Goal: Task Accomplishment & Management: Manage account settings

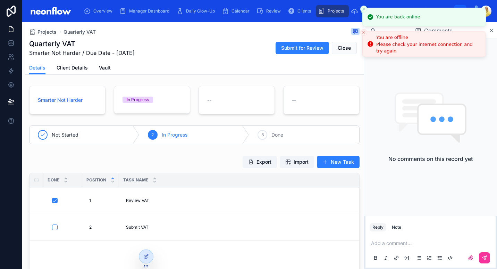
scroll to position [81, 0]
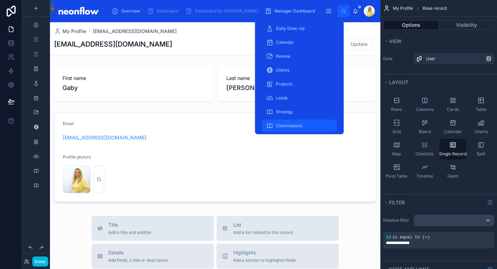
click at [292, 124] on span "Commissions" at bounding box center [289, 126] width 26 height 6
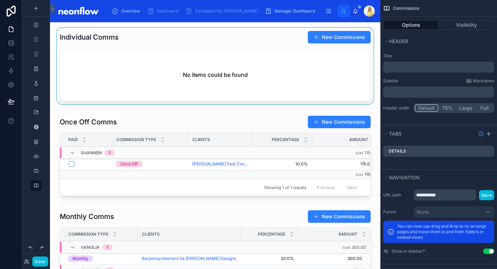
click at [191, 42] on div at bounding box center [215, 67] width 319 height 79
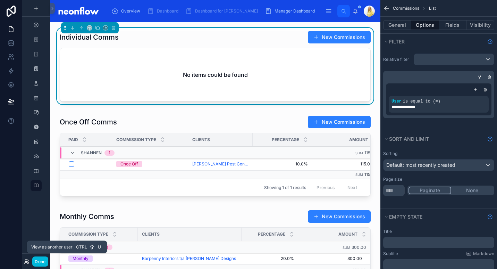
click at [27, 259] on icon at bounding box center [27, 262] width 6 height 6
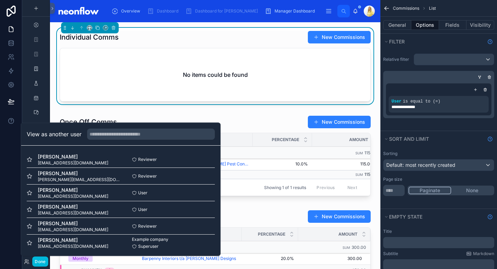
click at [0, 0] on button "Select" at bounding box center [0, 0] width 0 height 0
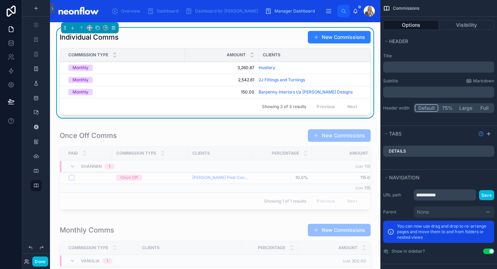
click at [240, 42] on div "Individual Comms New Commissions" at bounding box center [215, 37] width 311 height 13
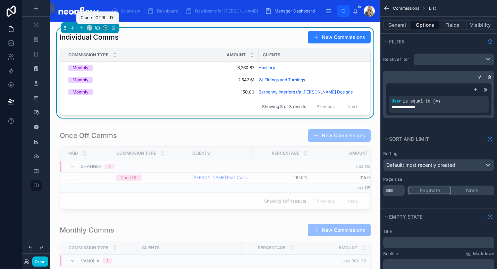
click at [98, 26] on icon at bounding box center [97, 27] width 5 height 5
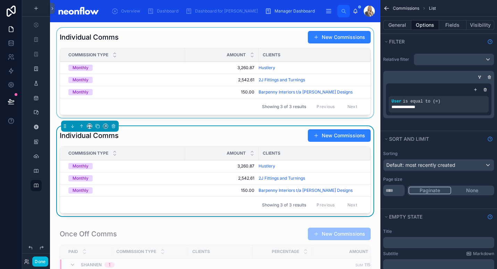
click at [203, 38] on div at bounding box center [215, 74] width 319 height 93
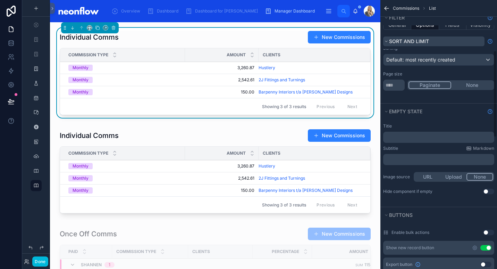
scroll to position [181, 0]
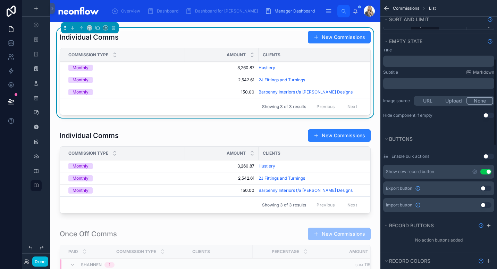
click at [487, 170] on button "Use setting" at bounding box center [486, 172] width 11 height 6
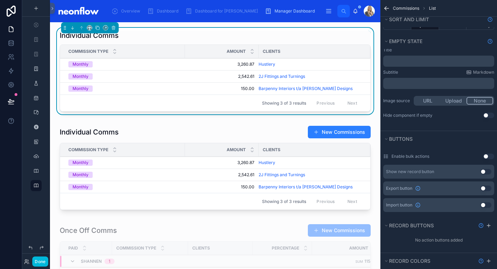
scroll to position [0, 0]
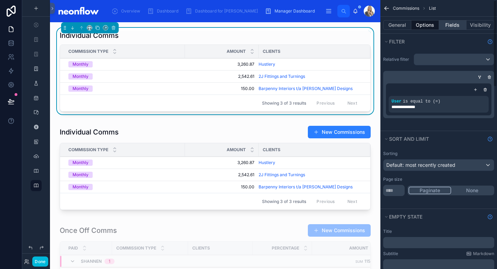
click at [449, 26] on button "Fields" at bounding box center [453, 25] width 28 height 10
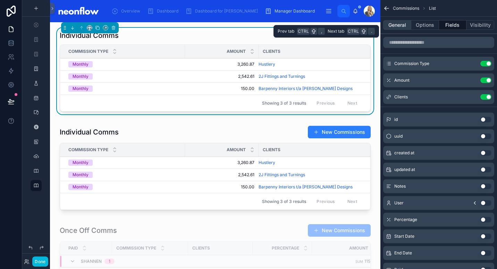
click at [397, 26] on button "General" at bounding box center [397, 25] width 28 height 10
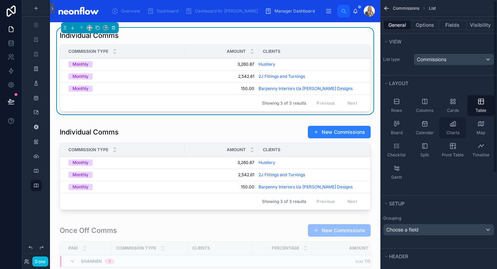
click at [454, 128] on div "Charts" at bounding box center [453, 127] width 27 height 21
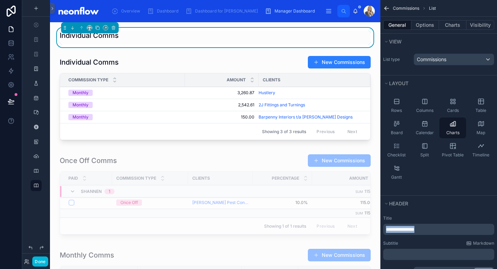
drag, startPoint x: 435, startPoint y: 231, endPoint x: 382, endPoint y: 231, distance: 53.5
click at [382, 231] on div "**********" at bounding box center [439, 247] width 117 height 68
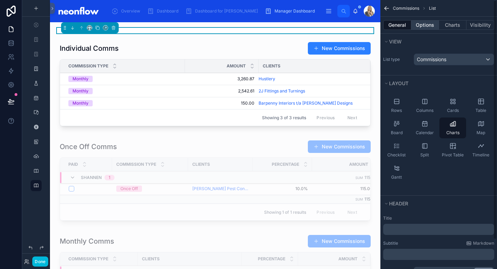
click at [430, 26] on button "Options" at bounding box center [425, 25] width 28 height 10
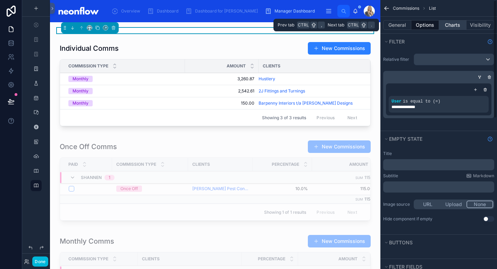
click at [456, 25] on button "Charts" at bounding box center [453, 25] width 28 height 10
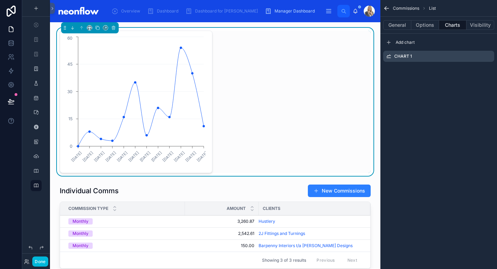
click at [0, 0] on icon "scrollable content" at bounding box center [0, 0] width 0 height 0
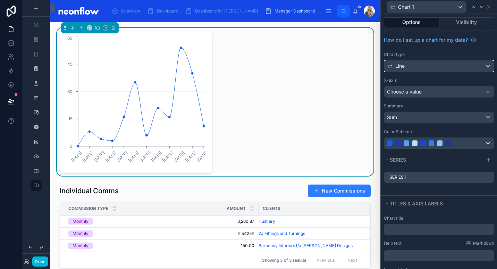
click at [464, 68] on div "Line" at bounding box center [439, 65] width 110 height 11
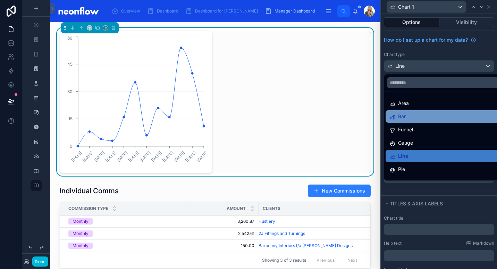
click at [440, 119] on div "Bar" at bounding box center [444, 116] width 109 height 8
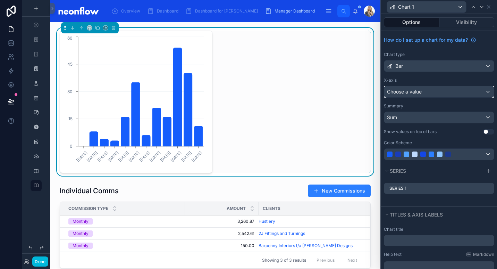
click at [452, 94] on div "Choose a value" at bounding box center [439, 91] width 110 height 11
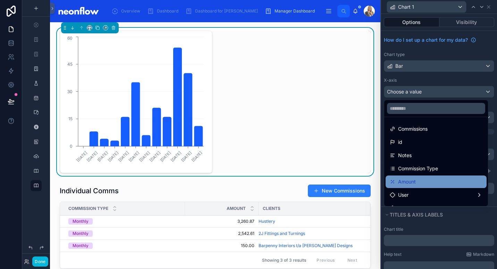
click at [428, 180] on div "Amount" at bounding box center [436, 181] width 93 height 8
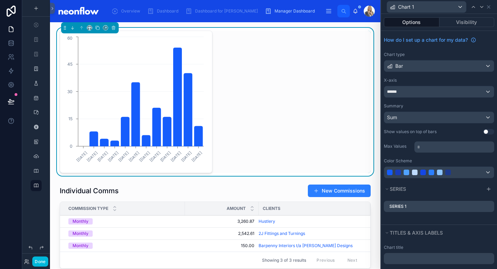
click at [0, 0] on icon at bounding box center [0, 0] width 0 height 0
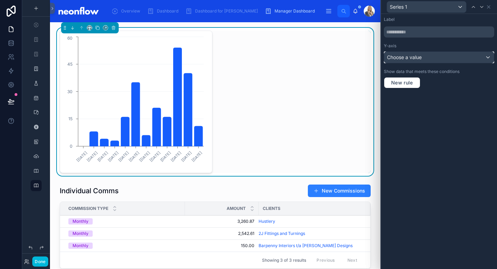
click at [419, 59] on span "Choose a value" at bounding box center [404, 57] width 35 height 6
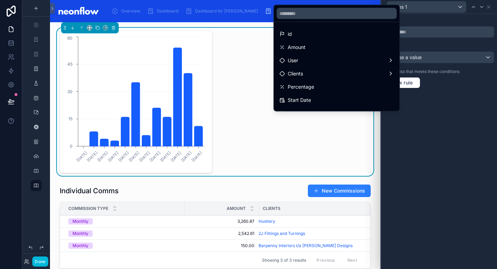
click at [232, 97] on div "06/01/2025 10/02/2025 10/03/2025 07/04/2025 05/05/2025 09/06/2025 07/07/2025 04…" at bounding box center [215, 102] width 311 height 142
click at [8, 29] on icon at bounding box center [11, 29] width 7 height 7
click at [10, 47] on link at bounding box center [11, 43] width 22 height 14
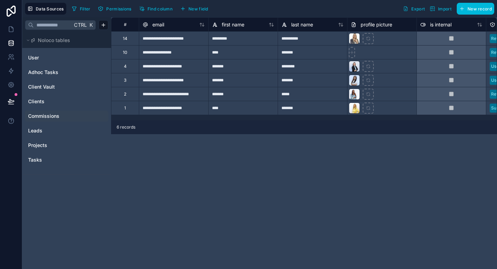
click at [53, 118] on span "Commissions" at bounding box center [43, 116] width 31 height 7
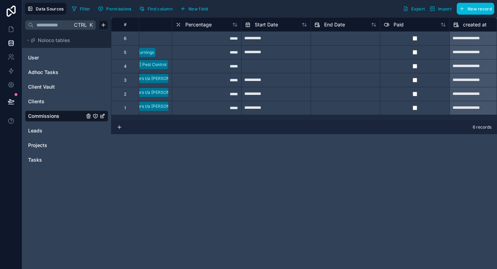
scroll to position [0, 314]
click at [13, 27] on icon at bounding box center [11, 29] width 7 height 7
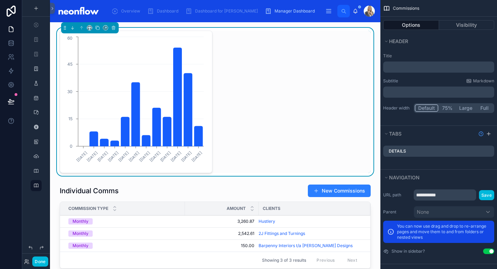
click at [336, 88] on div "06/01/2025 10/02/2025 10/03/2025 07/04/2025 05/05/2025 09/06/2025 07/07/2025 04…" at bounding box center [215, 102] width 311 height 142
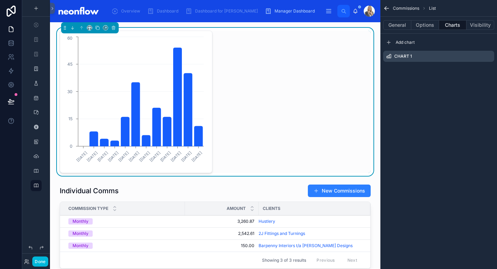
click at [0, 0] on icon "scrollable content" at bounding box center [0, 0] width 0 height 0
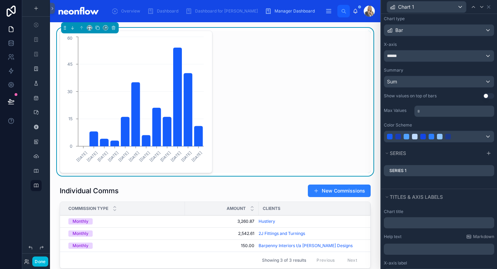
scroll to position [35, 0]
click at [453, 57] on div "******" at bounding box center [439, 56] width 110 height 11
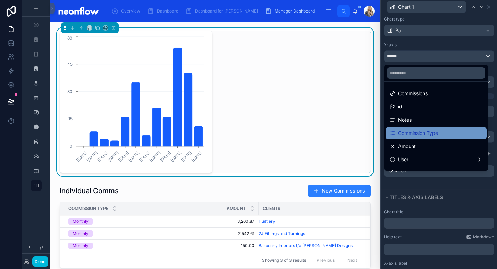
click at [446, 133] on div "Commission Type" at bounding box center [436, 133] width 93 height 8
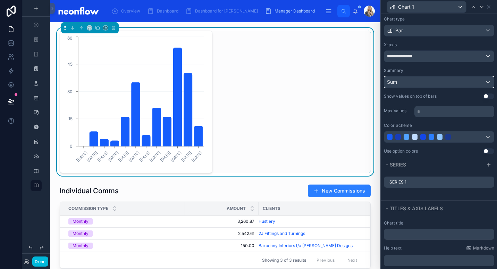
click at [440, 81] on div "Sum" at bounding box center [439, 81] width 110 height 11
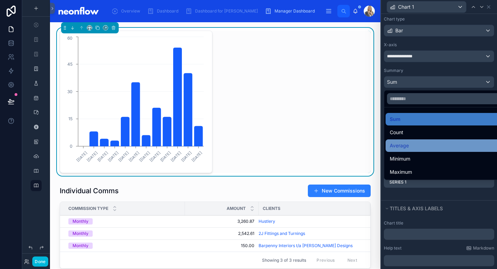
click at [429, 147] on div "Average" at bounding box center [444, 145] width 109 height 8
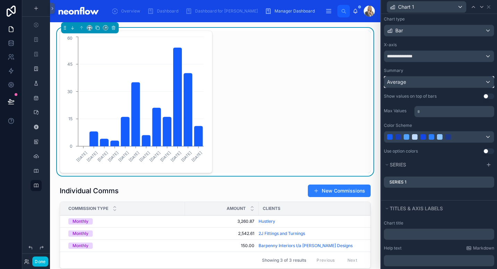
click at [442, 86] on div "Average" at bounding box center [439, 81] width 110 height 11
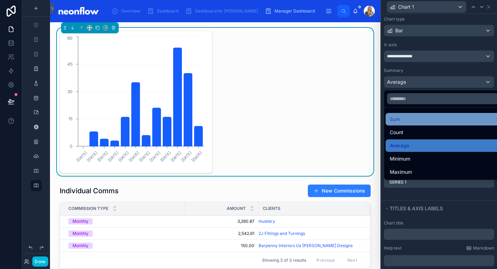
click at [428, 120] on div "Sum" at bounding box center [444, 119] width 109 height 8
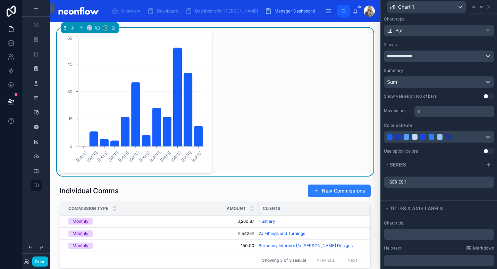
click at [0, 0] on icon at bounding box center [0, 0] width 0 height 0
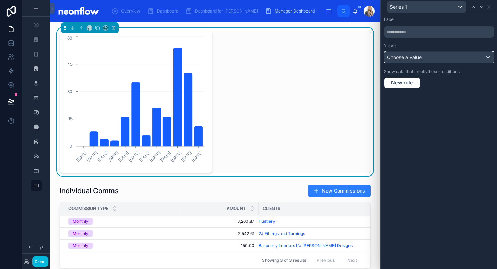
click at [443, 60] on div "Choose a value" at bounding box center [439, 57] width 110 height 11
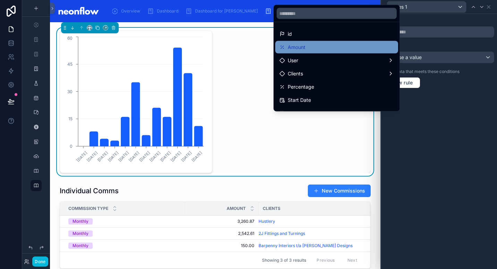
click at [319, 50] on div "Amount" at bounding box center [337, 47] width 115 height 8
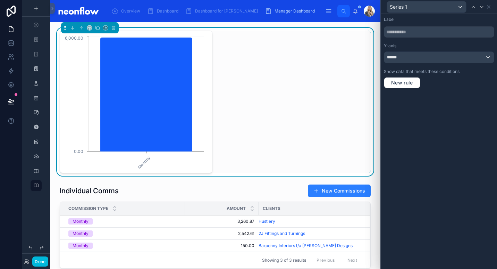
click at [320, 108] on div "Monthly 0.00 6,000.00" at bounding box center [215, 102] width 311 height 142
click at [323, 125] on div "Monthly 0.00 6,000.00" at bounding box center [215, 102] width 311 height 142
click at [468, 57] on div "******" at bounding box center [439, 57] width 110 height 11
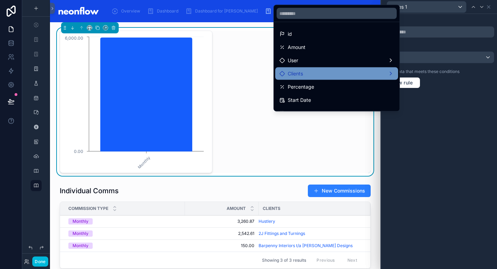
click at [358, 75] on div "Clients" at bounding box center [337, 73] width 115 height 8
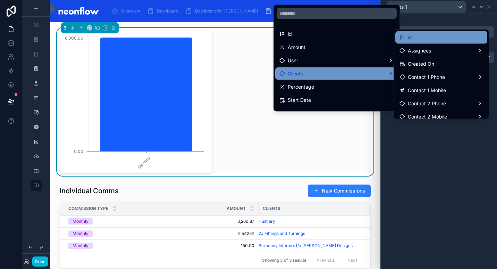
click at [425, 40] on div "id" at bounding box center [442, 37] width 84 height 8
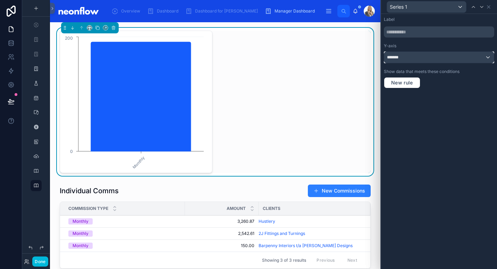
click at [428, 56] on div "*******" at bounding box center [439, 57] width 110 height 11
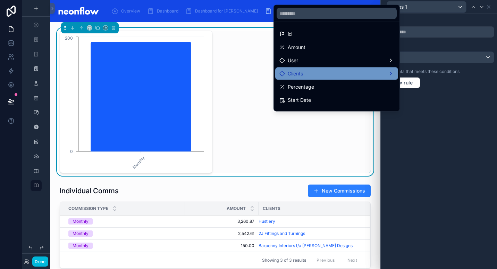
click at [378, 70] on div "Clients" at bounding box center [337, 73] width 115 height 8
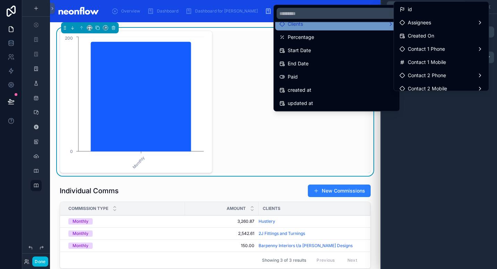
scroll to position [0, 0]
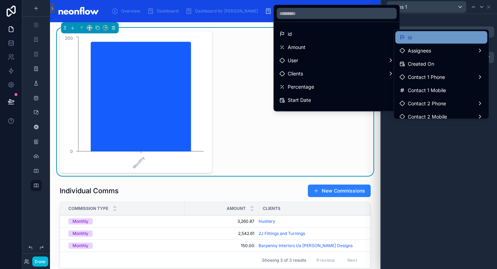
click at [438, 40] on div "id" at bounding box center [442, 37] width 84 height 8
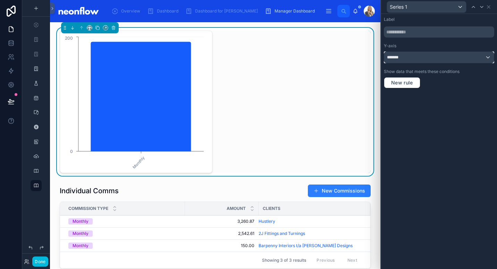
click at [469, 60] on div "*******" at bounding box center [439, 57] width 110 height 11
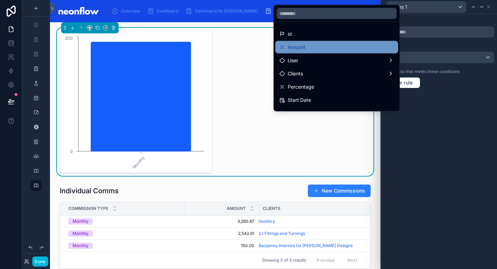
click at [351, 46] on div "Amount" at bounding box center [337, 47] width 115 height 8
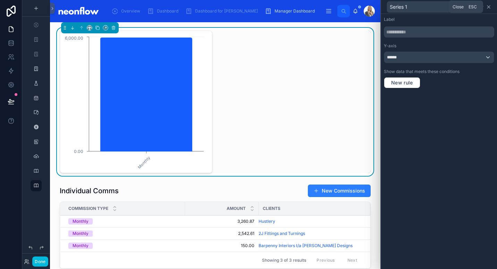
click at [490, 7] on icon at bounding box center [489, 7] width 6 height 6
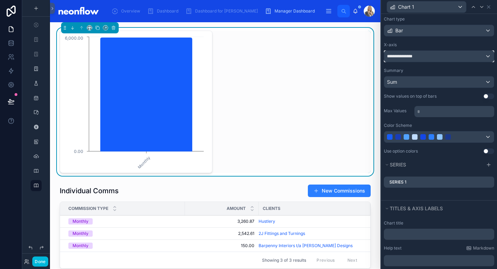
click at [450, 57] on div "**********" at bounding box center [439, 56] width 110 height 11
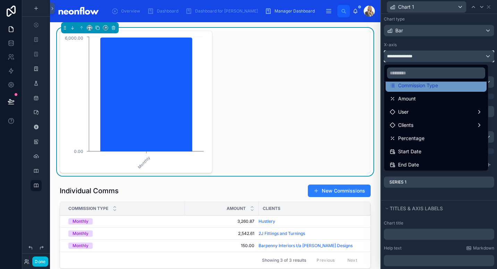
scroll to position [48, 0]
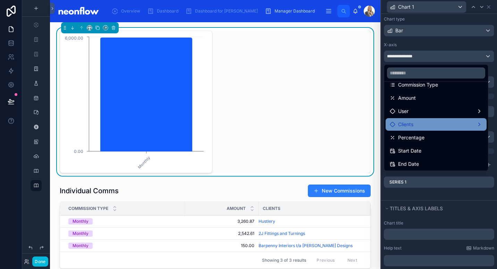
click at [434, 127] on div "Clients" at bounding box center [436, 124] width 93 height 8
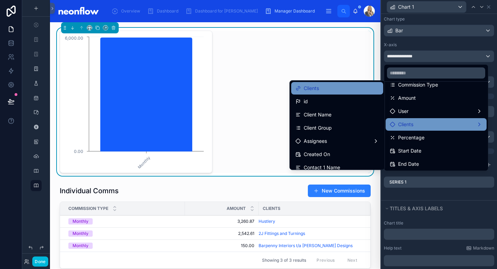
click at [342, 93] on div "Clients" at bounding box center [337, 88] width 92 height 13
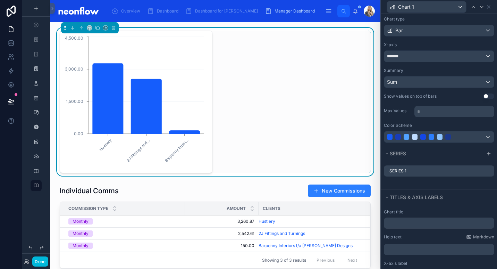
click at [0, 0] on icon at bounding box center [0, 0] width 0 height 0
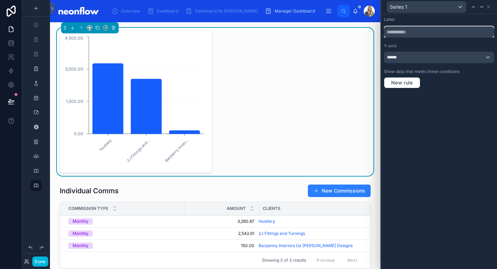
click at [463, 32] on input "text" at bounding box center [439, 31] width 110 height 11
type input "*"
type input "******"
click at [491, 7] on icon at bounding box center [489, 7] width 6 height 6
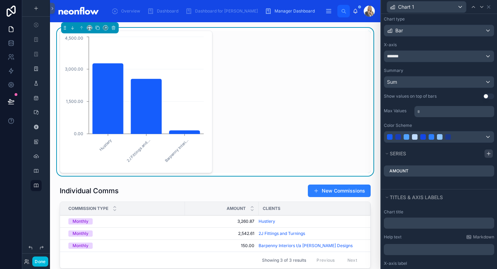
click at [486, 154] on icon at bounding box center [489, 154] width 6 height 6
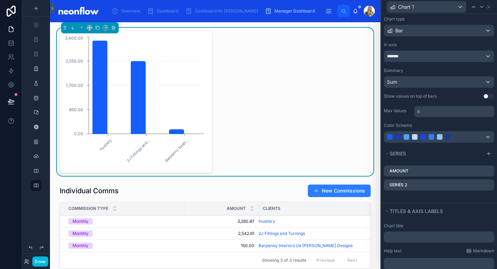
click at [0, 0] on icon at bounding box center [0, 0] width 0 height 0
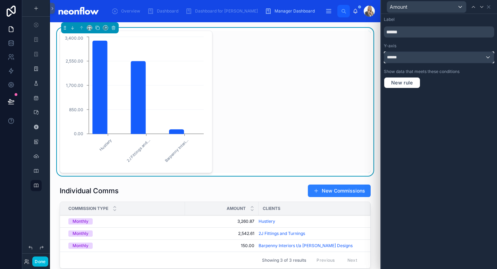
click at [435, 56] on div "******" at bounding box center [439, 57] width 110 height 11
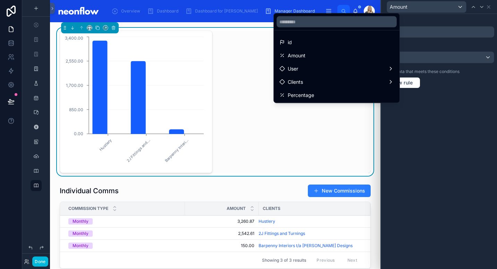
click at [480, 74] on div at bounding box center [439, 134] width 116 height 269
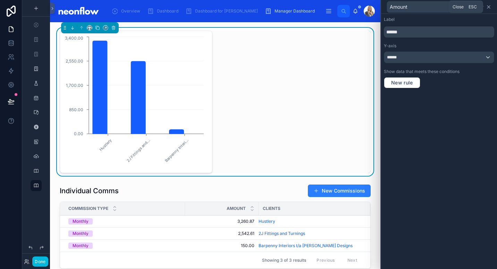
click at [490, 7] on icon at bounding box center [489, 7] width 6 height 6
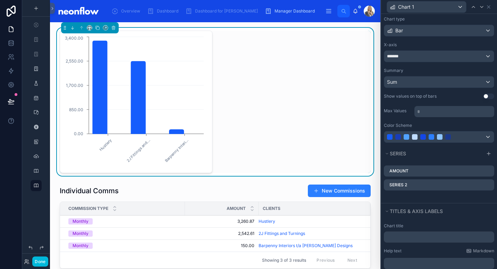
click at [0, 0] on icon at bounding box center [0, 0] width 0 height 0
click at [478, 174] on icon at bounding box center [478, 173] width 0 height 1
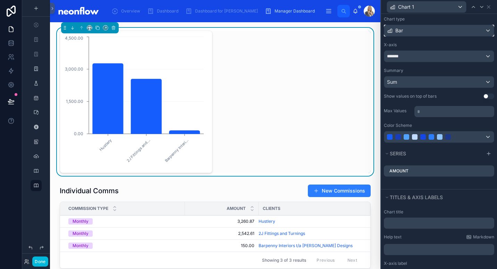
click at [451, 28] on div "Bar" at bounding box center [439, 30] width 110 height 11
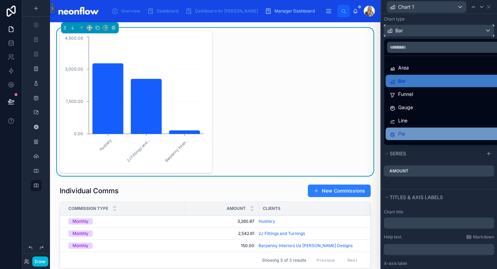
scroll to position [49, 0]
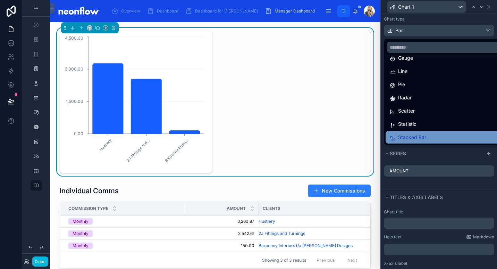
click at [426, 137] on div "Stacked Bar" at bounding box center [444, 137] width 109 height 8
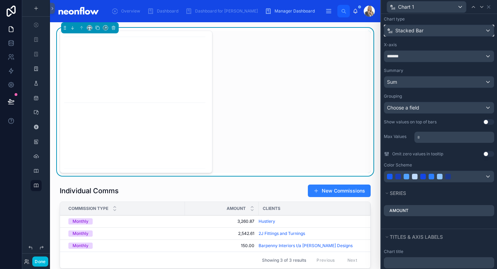
click at [454, 28] on div "Stacked Bar" at bounding box center [439, 30] width 110 height 11
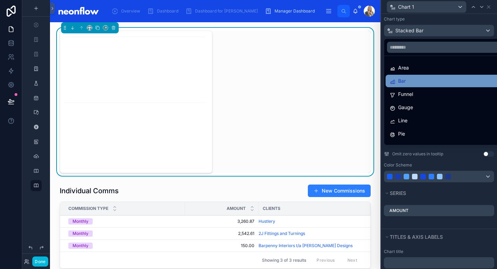
click at [440, 81] on div "Bar" at bounding box center [444, 81] width 109 height 8
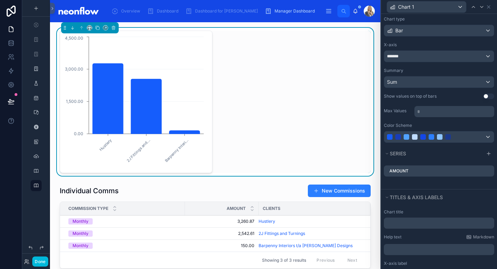
click at [257, 76] on div "Hustlery 2J Fittings and... Barpenny Interi... 0.00 1,500.00 3,000.00 4,500.00" at bounding box center [215, 102] width 311 height 142
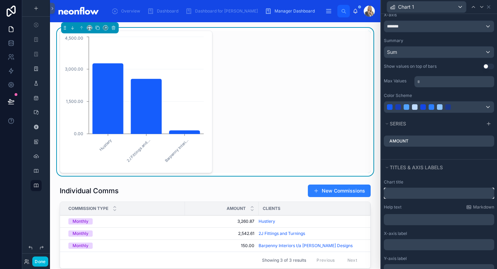
click at [418, 196] on input "text" at bounding box center [439, 193] width 110 height 11
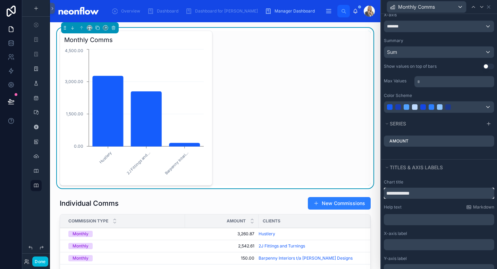
type input "**********"
click at [463, 153] on div "Amount" at bounding box center [439, 145] width 116 height 28
click at [492, 7] on div "Monthly Comms" at bounding box center [439, 7] width 110 height 14
click at [490, 7] on icon at bounding box center [489, 7] width 6 height 6
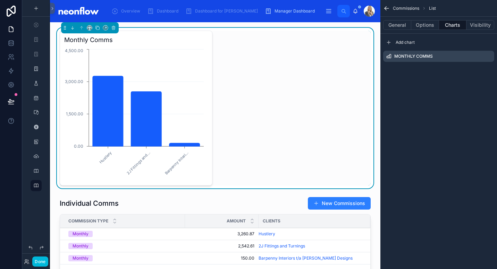
click at [0, 0] on icon "scrollable content" at bounding box center [0, 0] width 0 height 0
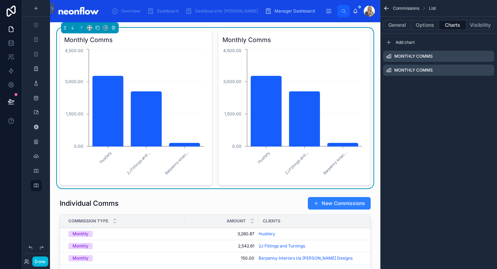
click at [0, 0] on icon "scrollable content" at bounding box center [0, 0] width 0 height 0
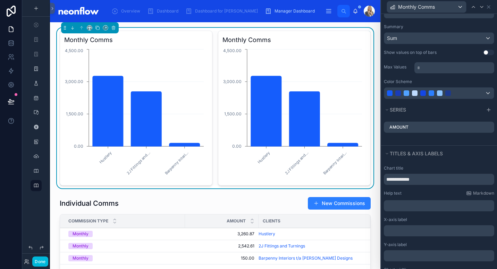
scroll to position [79, 0]
click at [396, 181] on input "**********" at bounding box center [439, 179] width 110 height 11
type input "**********"
click at [0, 0] on icon at bounding box center [0, 0] width 0 height 0
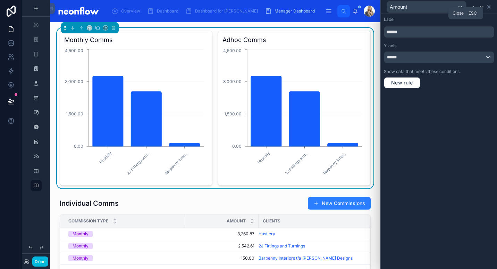
click at [490, 6] on icon at bounding box center [489, 7] width 3 height 3
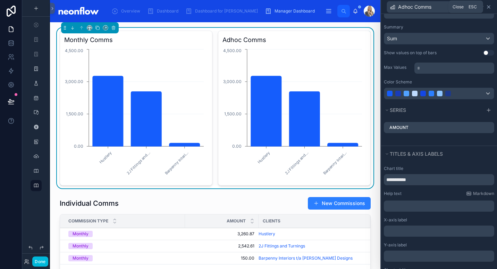
click at [489, 8] on icon at bounding box center [489, 7] width 6 height 6
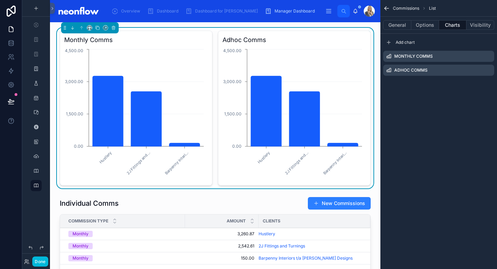
click at [492, 70] on div "scrollable content" at bounding box center [492, 70] width 0 height 0
click at [0, 0] on icon "scrollable content" at bounding box center [0, 0] width 0 height 0
click at [476, 55] on button at bounding box center [478, 59] width 8 height 8
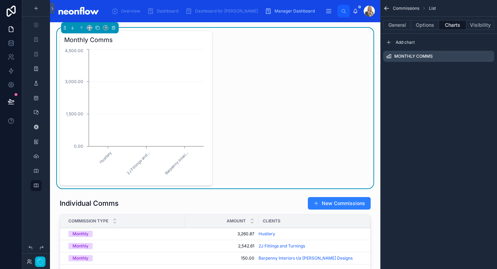
click at [492, 56] on div "scrollable content" at bounding box center [492, 56] width 0 height 0
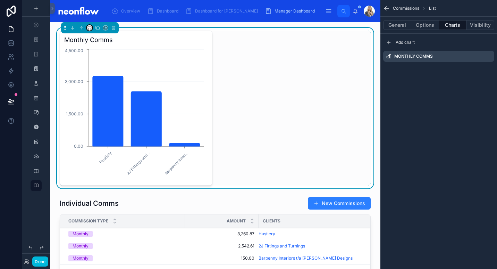
click at [89, 28] on icon at bounding box center [89, 27] width 5 height 5
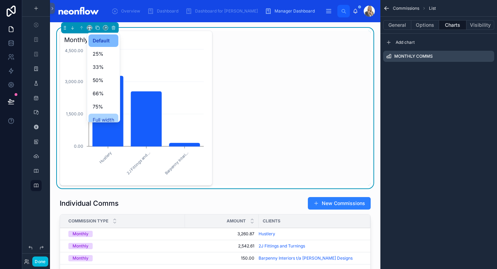
click at [112, 120] on span "Full width" at bounding box center [104, 120] width 22 height 8
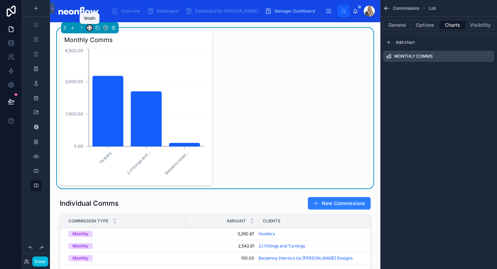
click at [90, 28] on icon at bounding box center [89, 27] width 5 height 5
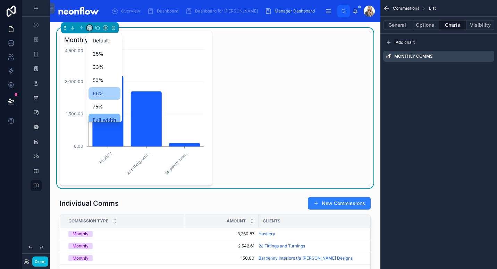
scroll to position [19, 0]
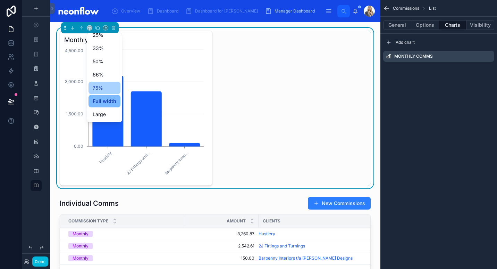
click at [108, 91] on div "75%" at bounding box center [105, 88] width 24 height 8
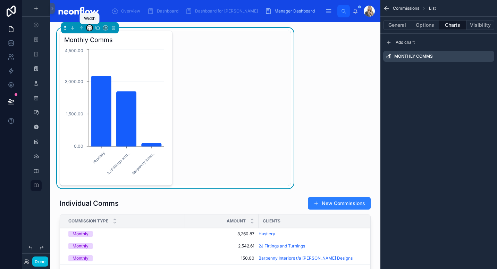
click at [91, 28] on icon at bounding box center [91, 28] width 1 height 1
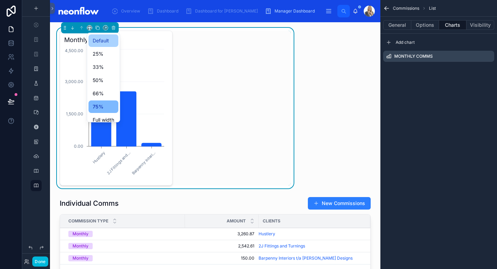
click at [109, 40] on span "Default" at bounding box center [101, 40] width 16 height 8
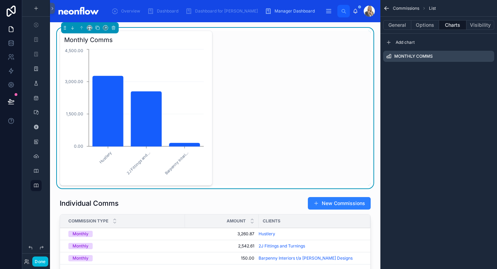
click at [323, 97] on div "Monthly Comms Hustlery 2J Fittings and... Barpenny Interi... 0.00 1,500.00 3,00…" at bounding box center [215, 108] width 311 height 155
click at [0, 0] on icon "scrollable content" at bounding box center [0, 0] width 0 height 0
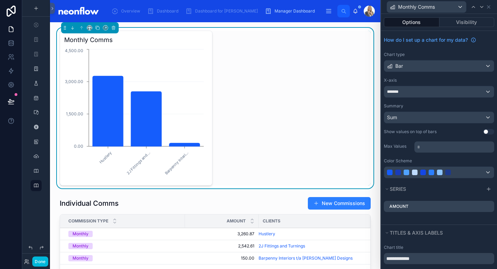
scroll to position [105, 0]
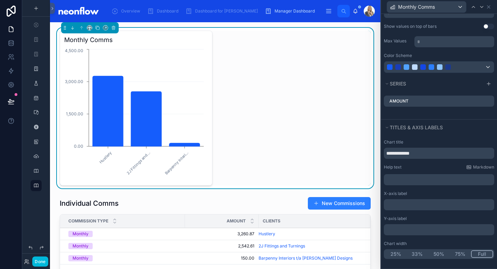
click at [473, 255] on button "Full" at bounding box center [482, 254] width 22 height 8
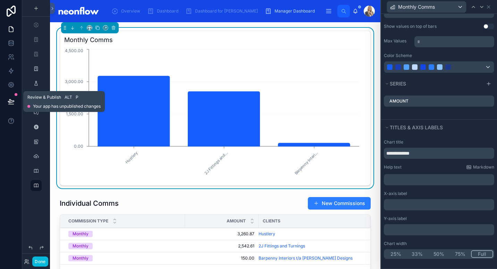
click at [7, 101] on button at bounding box center [10, 101] width 15 height 19
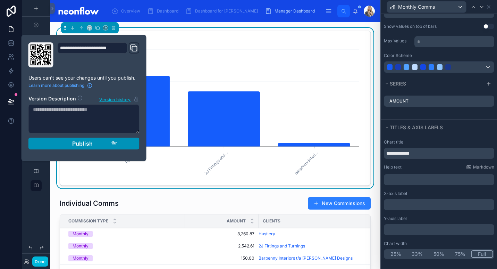
click at [62, 145] on div "Publish" at bounding box center [84, 143] width 66 height 7
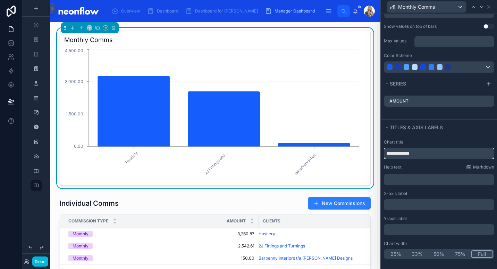
click at [386, 154] on input "**********" at bounding box center [439, 153] width 110 height 11
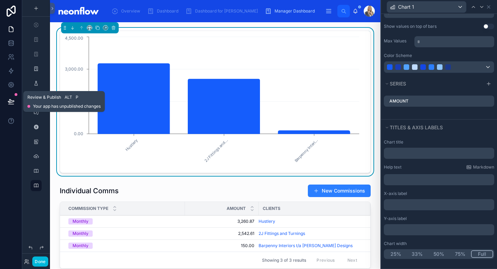
click at [9, 98] on button at bounding box center [10, 101] width 15 height 19
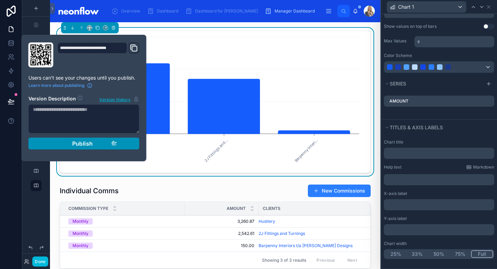
click at [85, 141] on span "Publish" at bounding box center [82, 143] width 21 height 7
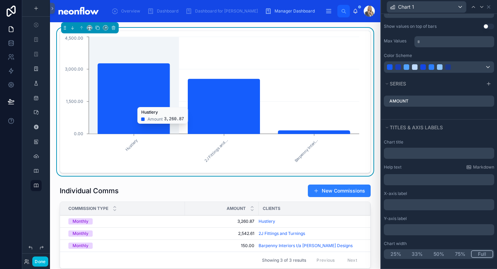
click at [202, 148] on icon "Hustlery 2J Fittings and... Barpenny Interi... 0.00 1,500.00 3,000.00 4,500.00" at bounding box center [212, 101] width 297 height 133
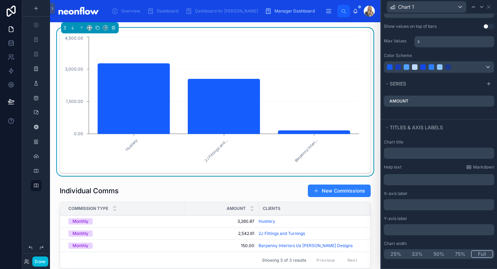
click at [72, 56] on icon "Hustlery 2J Fittings and... Barpenny Interi... 0.00 1,500.00 3,000.00 4,500.00" at bounding box center [212, 101] width 297 height 133
click at [167, 12] on span "Dashboard" at bounding box center [168, 11] width 22 height 6
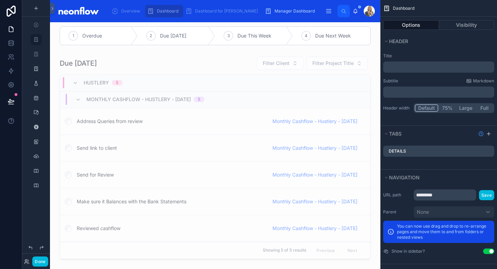
scroll to position [1698, 0]
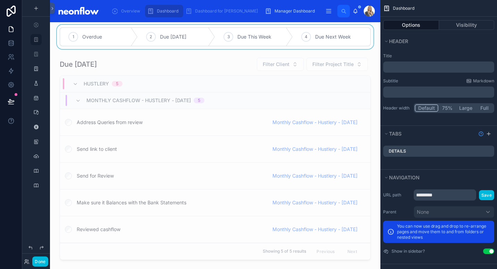
click at [90, 49] on div at bounding box center [215, 37] width 319 height 24
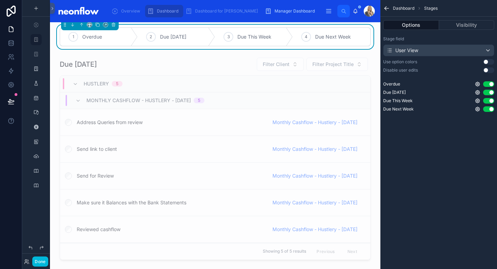
click at [0, 0] on icon at bounding box center [0, 0] width 0 height 0
click at [40, 261] on button "Done" at bounding box center [40, 261] width 16 height 10
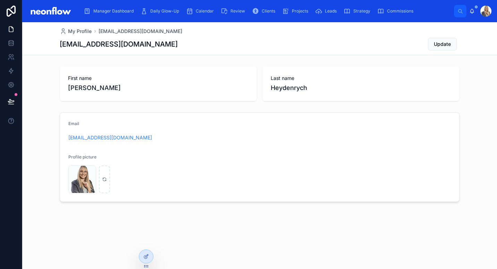
click at [0, 0] on icon at bounding box center [0, 0] width 0 height 0
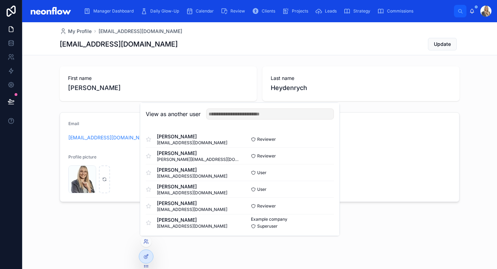
click at [0, 0] on button "Select" at bounding box center [0, 0] width 0 height 0
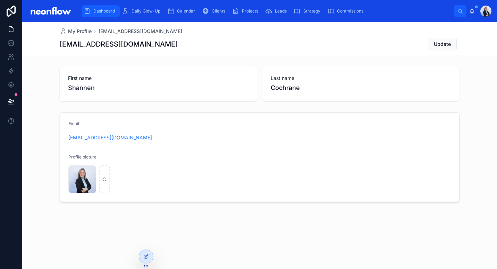
click at [105, 13] on span "Dashboard" at bounding box center [104, 11] width 22 height 6
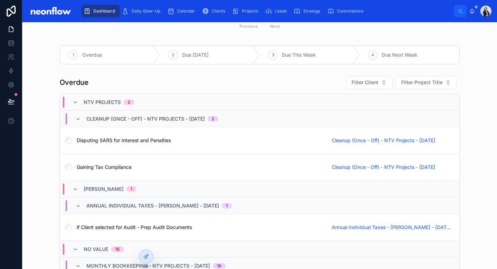
scroll to position [659, 0]
click at [85, 55] on span "Overdue" at bounding box center [92, 55] width 20 height 7
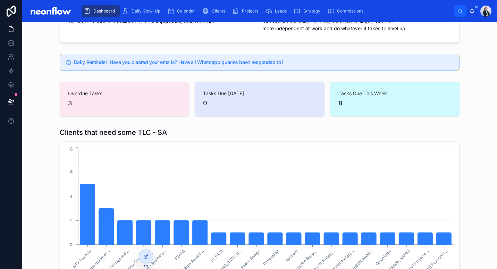
scroll to position [86, 0]
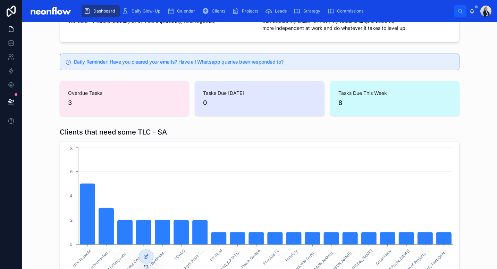
click at [133, 95] on span "Overdue Tasks" at bounding box center [124, 93] width 113 height 7
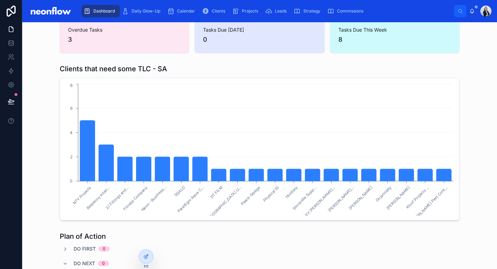
scroll to position [0, 0]
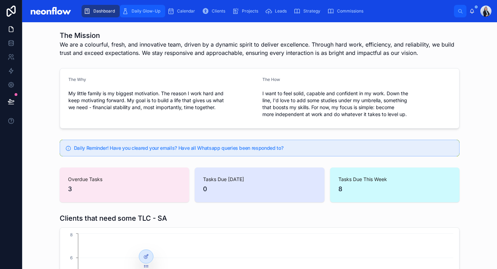
click at [147, 14] on span "Daily Glow-Up" at bounding box center [146, 11] width 29 height 6
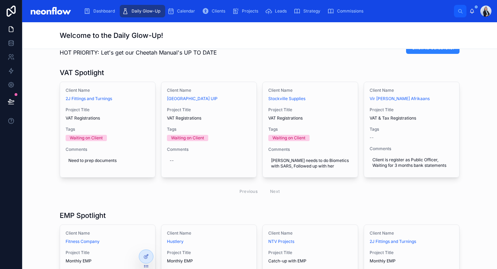
scroll to position [18, 0]
click at [106, 10] on span "Dashboard" at bounding box center [104, 11] width 22 height 6
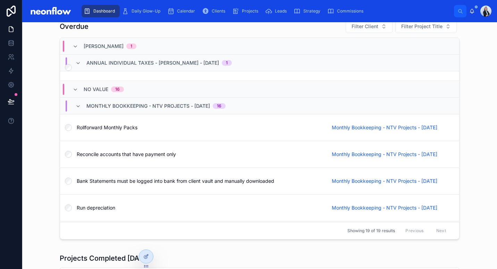
scroll to position [103, 0]
click at [355, 126] on span "Monthly Bookkeeping - NTV Projects - 01/10/2025" at bounding box center [385, 127] width 106 height 7
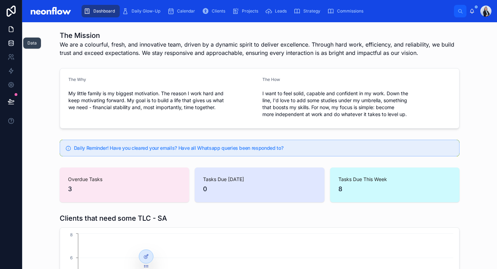
click at [13, 47] on link at bounding box center [11, 43] width 22 height 14
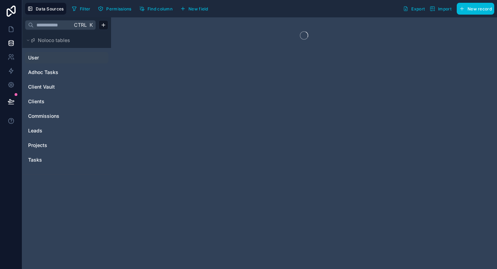
click at [54, 58] on link "User" at bounding box center [56, 57] width 56 height 7
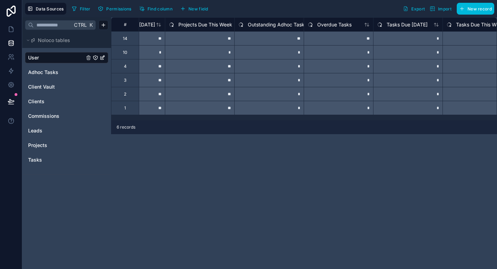
scroll to position [0, 1085]
click at [355, 69] on div "*" at bounding box center [337, 66] width 69 height 14
click at [49, 163] on div "Tasks" at bounding box center [66, 159] width 83 height 11
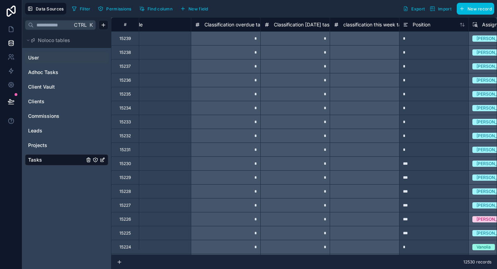
scroll to position [0, 700]
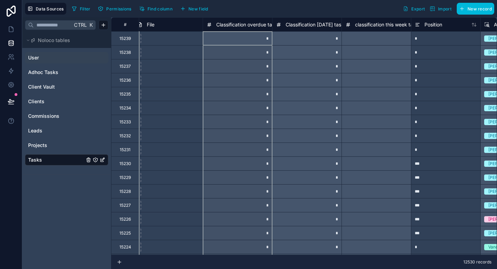
click at [244, 25] on span "Classification overdue tasks" at bounding box center [248, 24] width 64 height 7
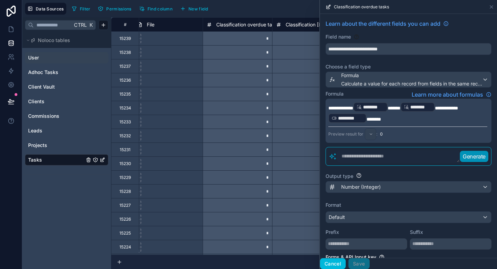
click at [334, 261] on button "Cancel" at bounding box center [333, 263] width 26 height 11
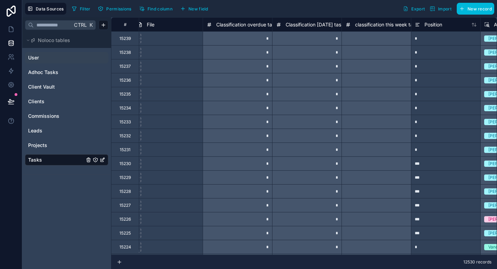
click at [150, 8] on span "Find column" at bounding box center [160, 8] width 25 height 5
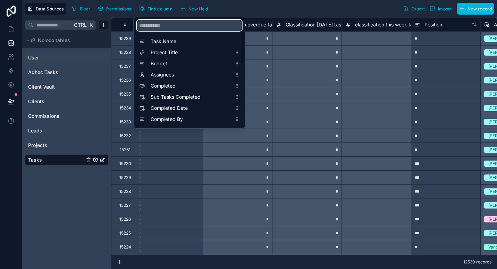
click at [178, 27] on input "scrollable content" at bounding box center [190, 25] width 106 height 11
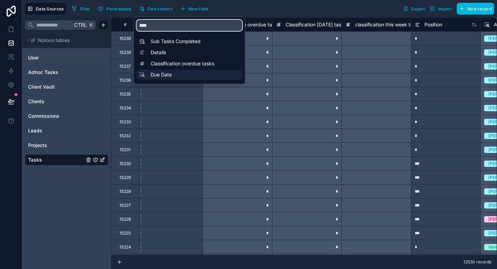
type input "***"
click at [174, 74] on span "Due Date" at bounding box center [191, 74] width 81 height 7
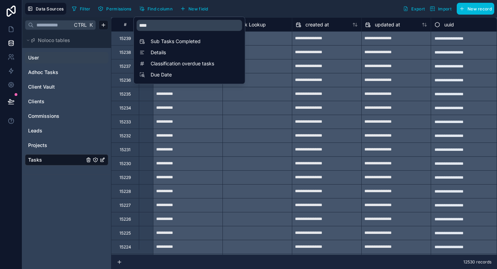
scroll to position [0, 1175]
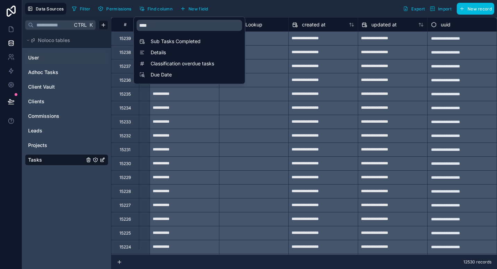
click at [322, 9] on div "Filter Permissions Find column New field Export Import New record" at bounding box center [281, 9] width 425 height 12
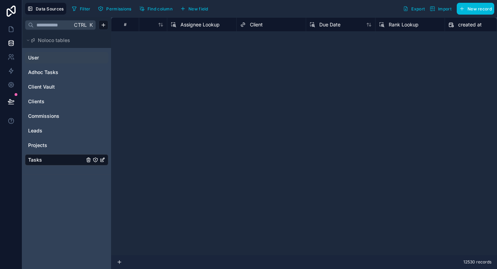
scroll to position [0, 1014]
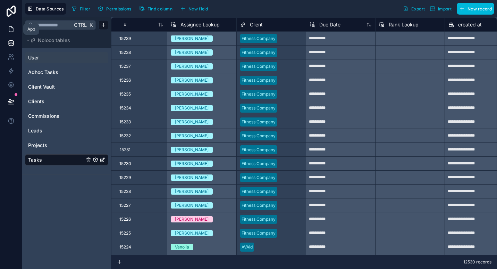
click at [10, 28] on icon at bounding box center [11, 29] width 7 height 7
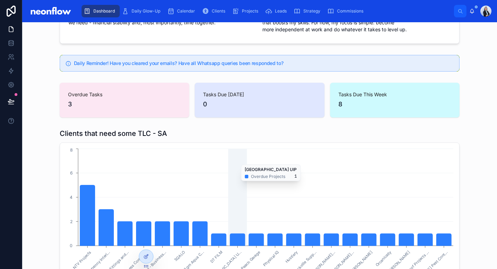
scroll to position [85, 0]
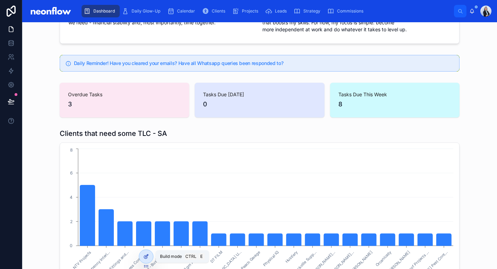
click at [145, 259] on icon at bounding box center [146, 256] width 6 height 6
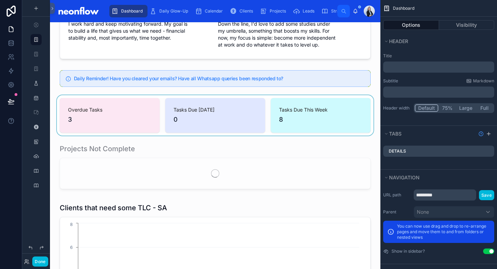
click at [140, 113] on div at bounding box center [215, 115] width 319 height 40
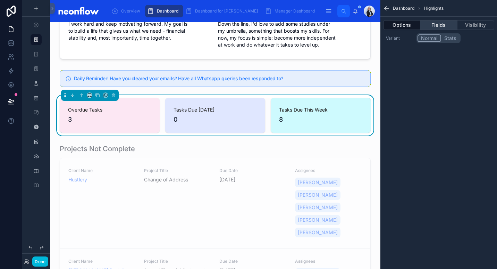
click at [440, 24] on button "Fields" at bounding box center [438, 25] width 37 height 10
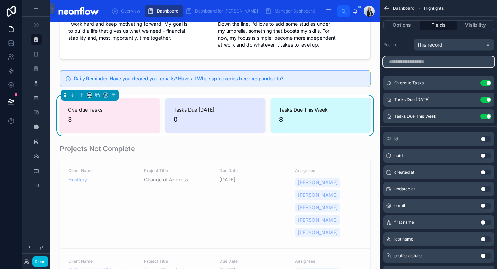
click at [454, 60] on input "scrollable content" at bounding box center [438, 61] width 111 height 11
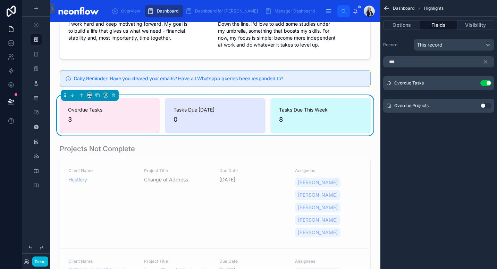
click at [485, 106] on button "Use setting" at bounding box center [486, 106] width 11 height 6
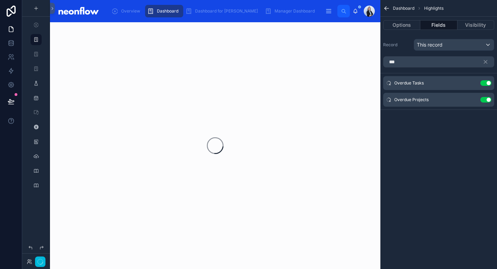
scroll to position [0, 0]
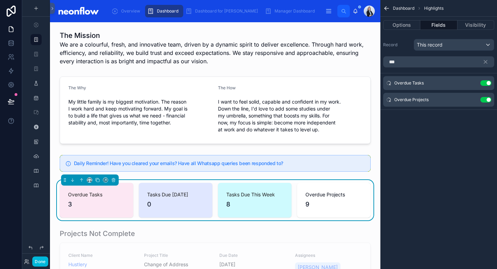
click at [488, 83] on button "Use setting" at bounding box center [486, 83] width 11 height 6
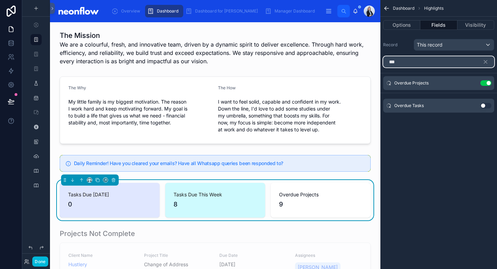
click at [396, 63] on input "***" at bounding box center [438, 61] width 111 height 11
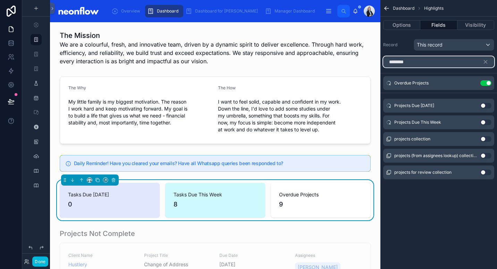
type input "********"
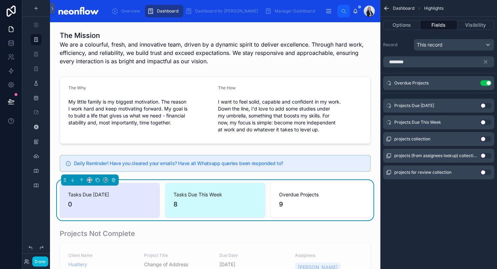
click at [484, 105] on button "Use setting" at bounding box center [486, 106] width 11 height 6
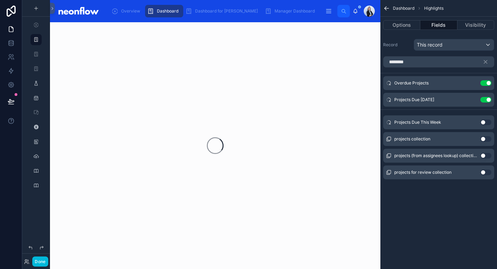
click at [485, 122] on button "Use setting" at bounding box center [486, 122] width 11 height 6
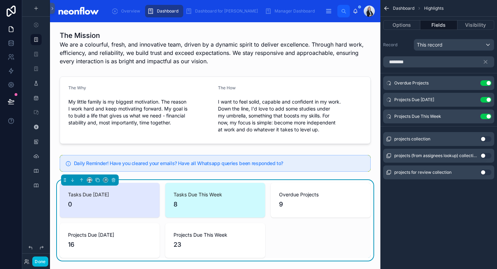
scroll to position [19, 0]
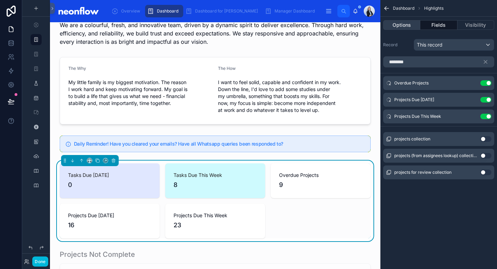
click at [408, 27] on button "Options" at bounding box center [401, 25] width 37 height 10
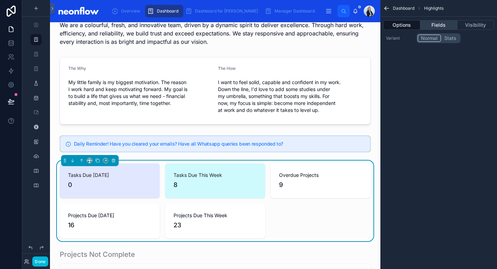
click at [444, 27] on button "Fields" at bounding box center [438, 25] width 37 height 10
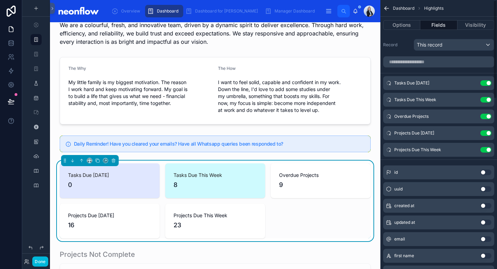
click at [484, 84] on button "Use setting" at bounding box center [486, 83] width 11 height 6
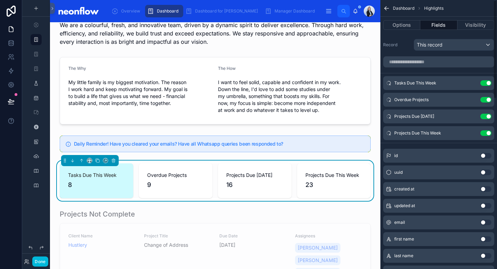
click at [487, 82] on button "Use setting" at bounding box center [486, 83] width 11 height 6
click at [0, 0] on icon "scrollable content" at bounding box center [0, 0] width 0 height 0
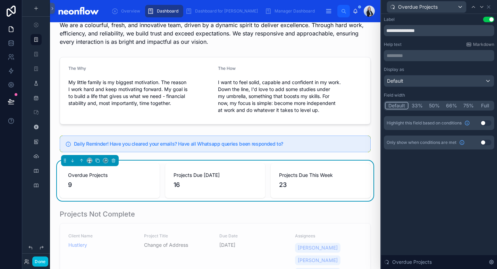
click at [165, 182] on div "Projects Due Today 16" at bounding box center [215, 180] width 100 height 35
click at [115, 162] on icon at bounding box center [113, 160] width 3 height 3
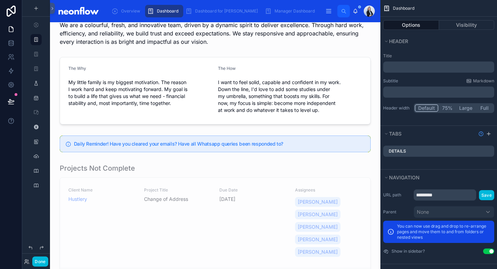
click at [10, 101] on icon at bounding box center [11, 100] width 6 height 3
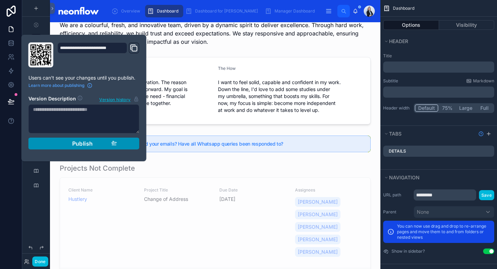
click at [75, 144] on span "Publish" at bounding box center [82, 143] width 21 height 7
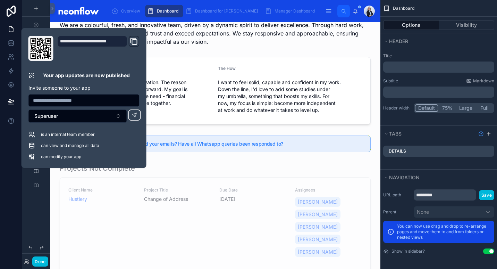
click at [211, 66] on div at bounding box center [215, 90] width 319 height 73
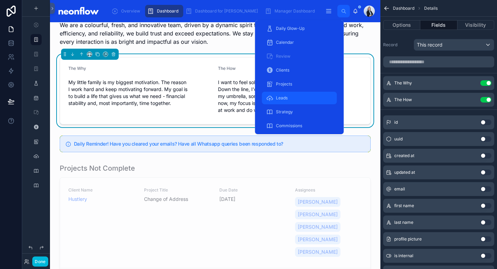
click at [289, 98] on div "Leads" at bounding box center [299, 97] width 67 height 11
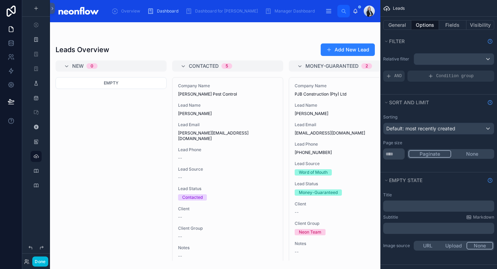
click at [231, 47] on div at bounding box center [215, 145] width 331 height 247
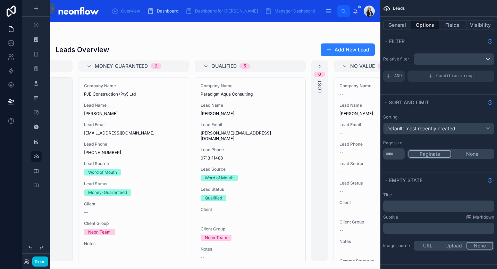
scroll to position [0, 210]
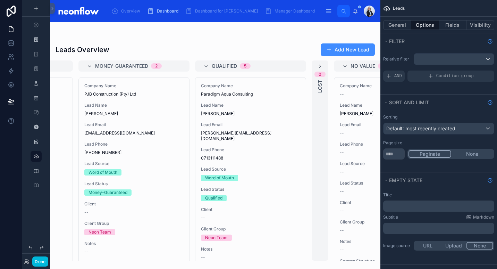
click at [347, 45] on button "Add New Lead" at bounding box center [348, 49] width 54 height 13
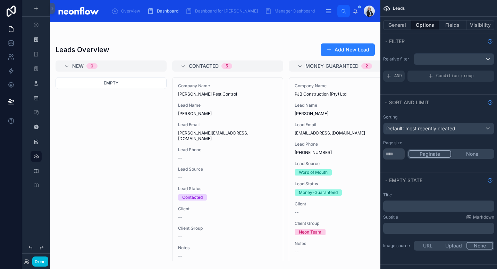
click at [260, 36] on div at bounding box center [215, 36] width 319 height 6
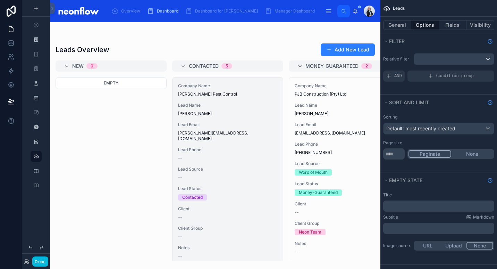
click at [242, 117] on div "Company Name Avice Pest Control Lead Name Tania Waters Lead Email tania@avicepe…" at bounding box center [228, 180] width 110 height 206
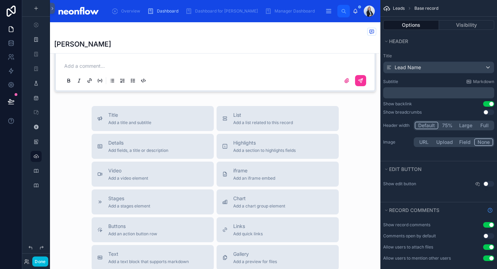
scroll to position [375, 0]
click at [272, 111] on span "List" at bounding box center [263, 113] width 60 height 7
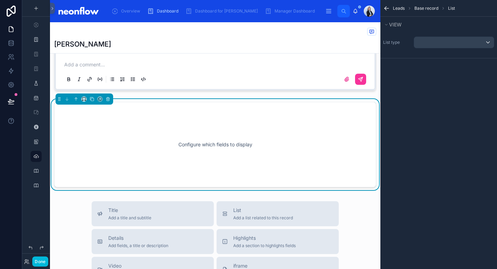
scroll to position [374, 0]
click at [77, 99] on icon at bounding box center [76, 99] width 1 height 1
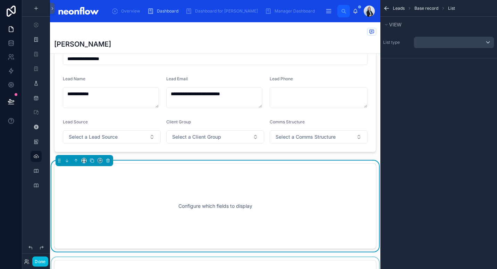
scroll to position [141, 0]
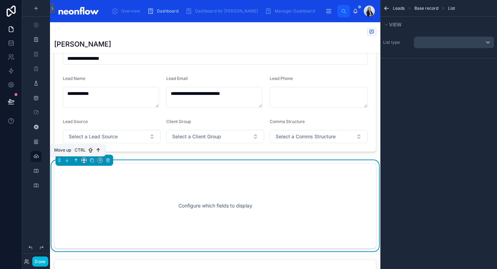
click at [77, 157] on button at bounding box center [76, 160] width 8 height 8
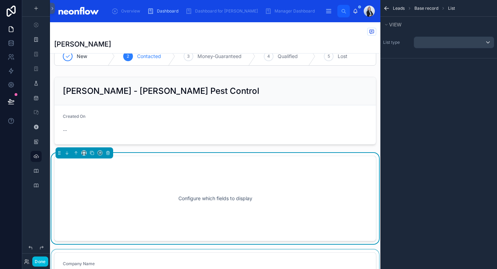
scroll to position [16, 0]
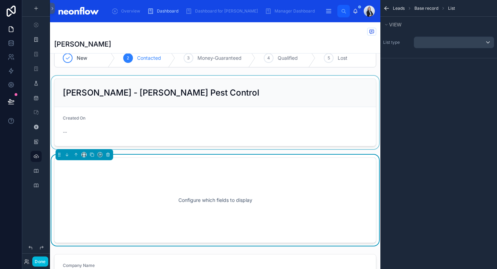
click at [230, 119] on div at bounding box center [215, 112] width 331 height 73
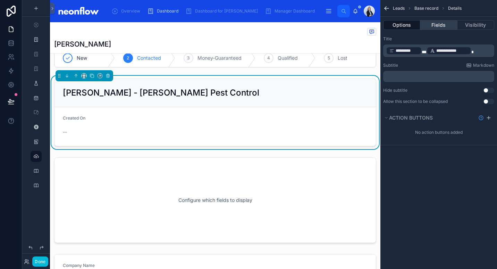
click at [445, 27] on button "Fields" at bounding box center [438, 25] width 37 height 10
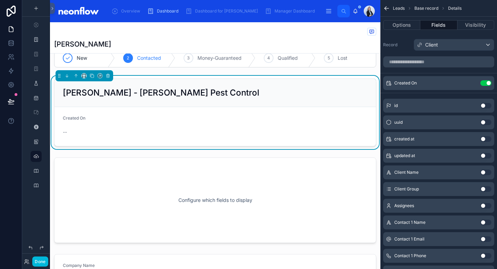
click at [485, 82] on button "Use setting" at bounding box center [486, 83] width 11 height 6
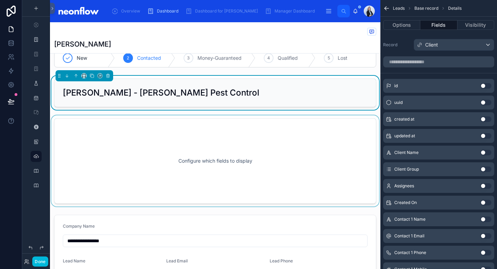
scroll to position [0, 0]
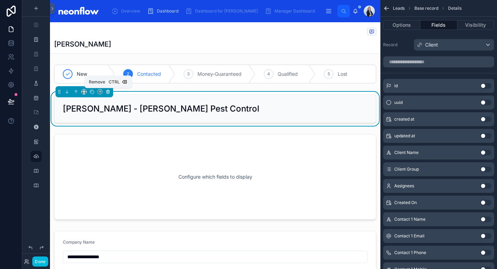
click at [108, 93] on icon at bounding box center [108, 91] width 5 height 5
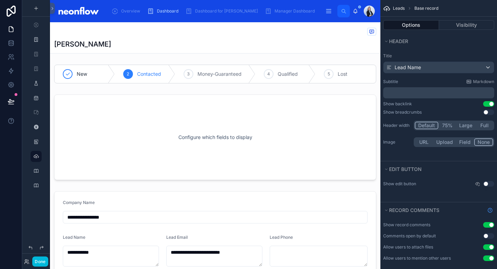
click at [229, 39] on div "Tania Waters" at bounding box center [215, 37] width 322 height 31
click at [431, 94] on p "﻿" at bounding box center [439, 92] width 107 height 7
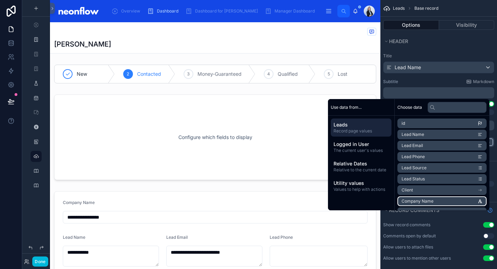
click at [451, 200] on li "Company Name" at bounding box center [442, 201] width 89 height 10
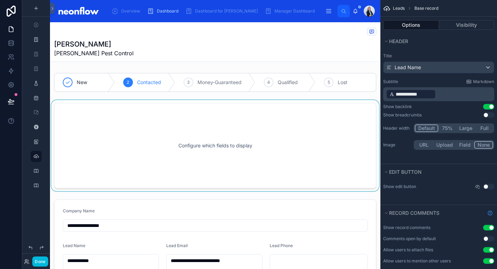
click at [204, 149] on div at bounding box center [215, 145] width 331 height 91
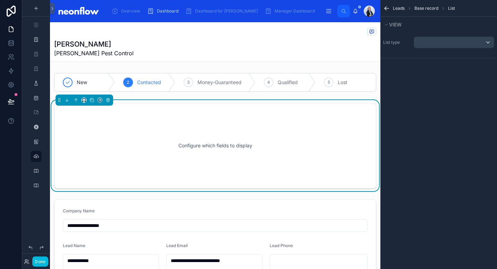
click at [268, 54] on div "Tania Waters Avice Pest Control" at bounding box center [215, 48] width 322 height 18
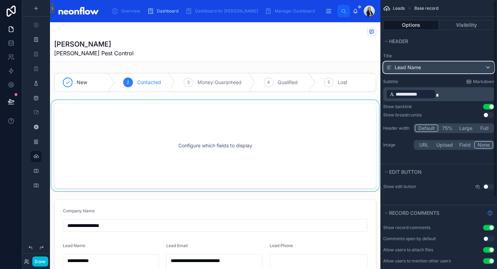
click at [451, 69] on div "Lead Name" at bounding box center [439, 67] width 110 height 11
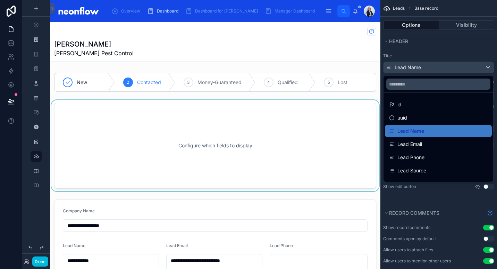
click at [297, 141] on div at bounding box center [215, 145] width 331 height 91
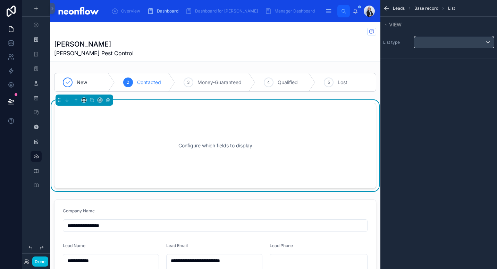
click at [439, 46] on div "scrollable content" at bounding box center [454, 42] width 80 height 11
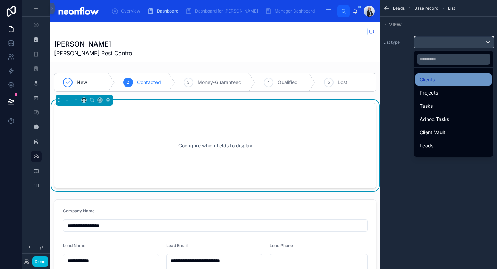
scroll to position [18, 0]
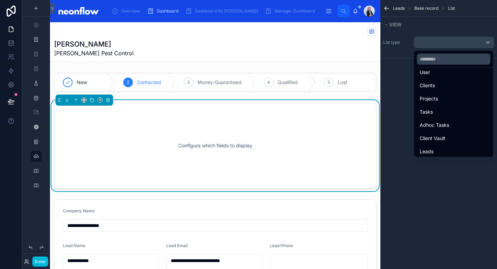
click at [206, 58] on div "Tania Waters Avice Pest Control" at bounding box center [215, 41] width 322 height 39
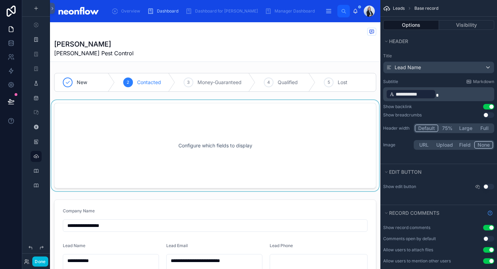
click at [215, 125] on div at bounding box center [215, 145] width 331 height 91
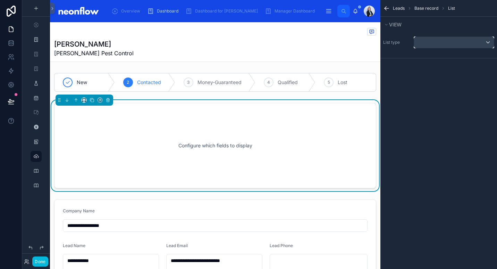
click at [443, 41] on div "scrollable content" at bounding box center [454, 42] width 80 height 11
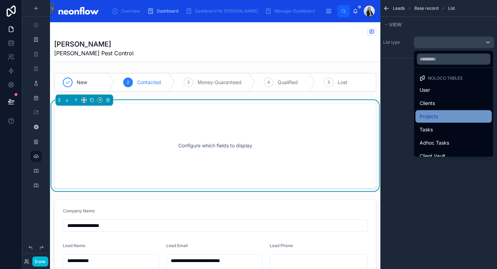
click at [442, 115] on div "Projects" at bounding box center [454, 116] width 68 height 8
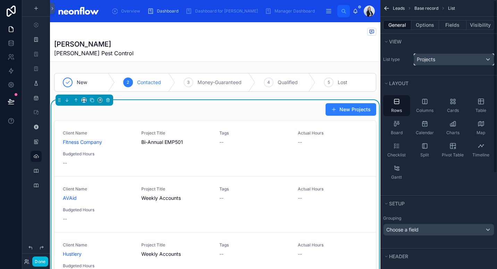
click at [455, 56] on div "Projects" at bounding box center [454, 59] width 80 height 11
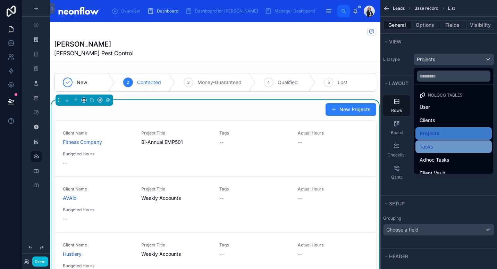
click at [438, 146] on div "Tasks" at bounding box center [454, 146] width 68 height 8
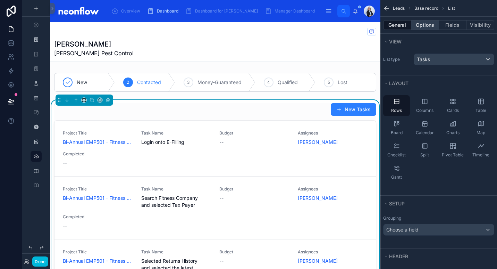
click at [428, 24] on button "Options" at bounding box center [425, 25] width 28 height 10
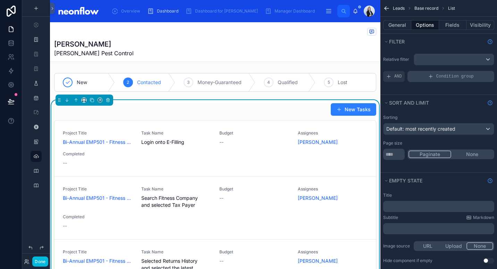
click at [449, 78] on span "Condition group" at bounding box center [455, 77] width 38 height 6
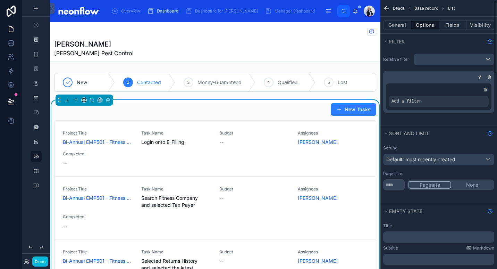
click at [0, 0] on div "scrollable content" at bounding box center [0, 0] width 0 height 0
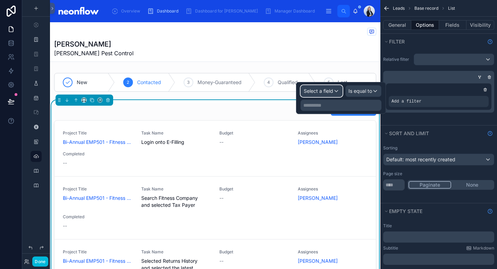
click at [329, 93] on span "Select a field" at bounding box center [319, 91] width 30 height 6
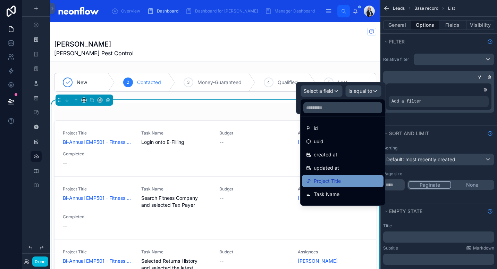
click at [344, 178] on div "Project Title" at bounding box center [342, 181] width 73 height 8
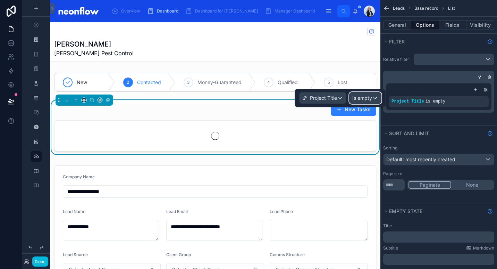
click at [364, 101] on div "Is empty" at bounding box center [366, 97] width 32 height 11
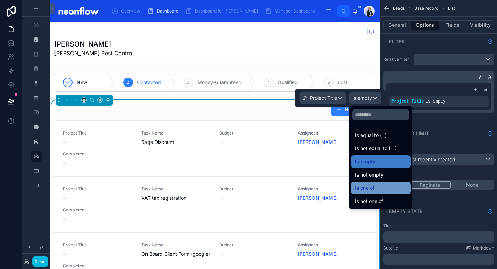
click at [385, 189] on div "Is one of" at bounding box center [380, 188] width 51 height 8
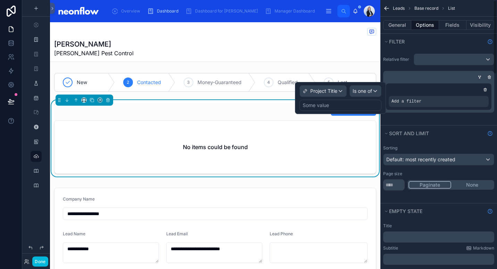
click at [361, 105] on div "Some value" at bounding box center [341, 105] width 82 height 11
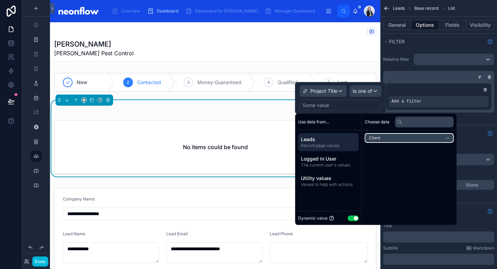
click at [386, 140] on li "Client" at bounding box center [409, 138] width 89 height 10
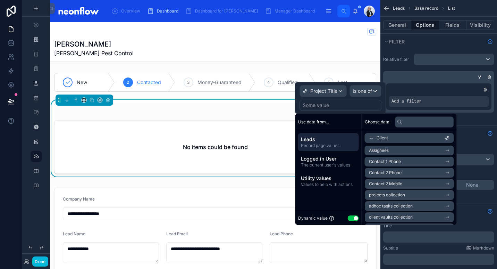
click at [330, 143] on span "Record page values" at bounding box center [328, 146] width 55 height 6
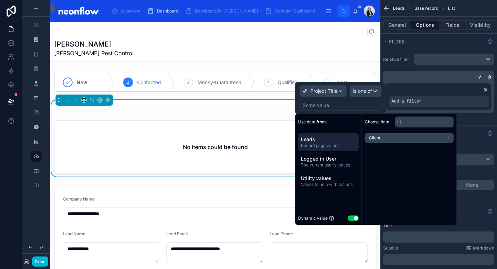
click at [353, 215] on div "Dynamic value Use setting" at bounding box center [328, 218] width 61 height 8
click at [353, 217] on button "Use setting" at bounding box center [353, 218] width 11 height 6
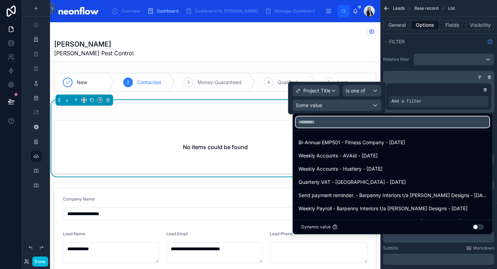
click at [374, 120] on input "text" at bounding box center [393, 121] width 194 height 11
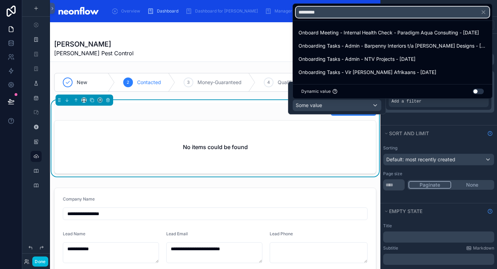
type input "**********"
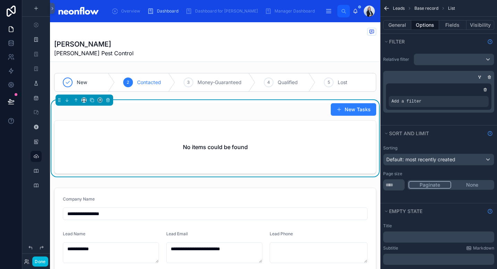
click at [236, 112] on div "New Tasks" at bounding box center [215, 109] width 322 height 13
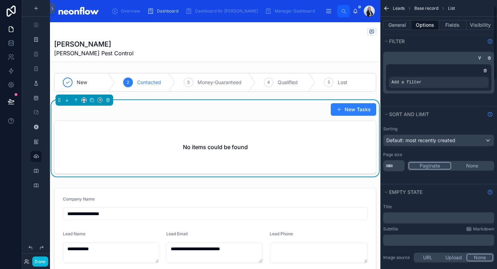
scroll to position [23, 0]
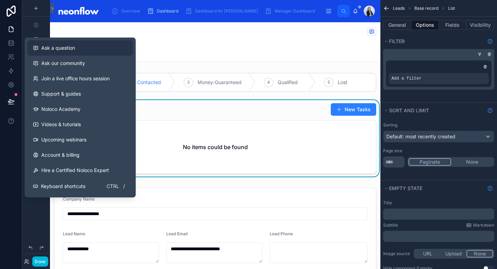
click at [68, 51] on span "Ask a question" at bounding box center [58, 47] width 34 height 7
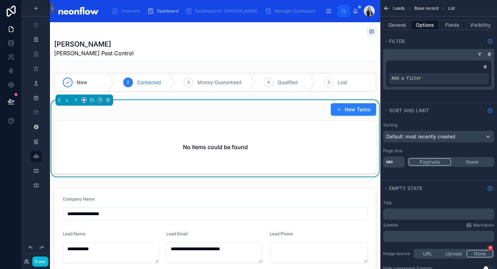
click at [201, 39] on div "Tania Waters Avice Pest Control" at bounding box center [215, 41] width 322 height 39
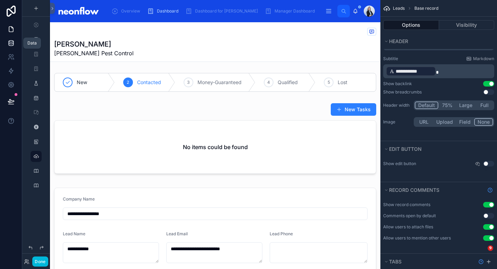
click at [9, 43] on icon at bounding box center [11, 43] width 7 height 7
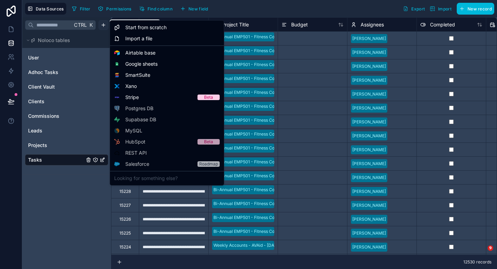
click at [104, 26] on html "**********" at bounding box center [248, 134] width 497 height 269
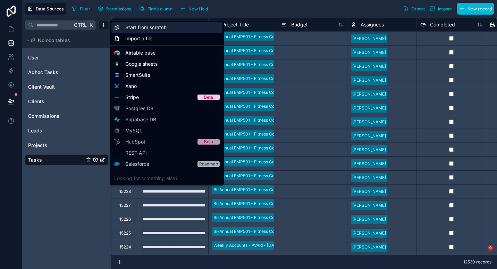
click at [173, 28] on div "Start from scratch" at bounding box center [166, 27] width 111 height 11
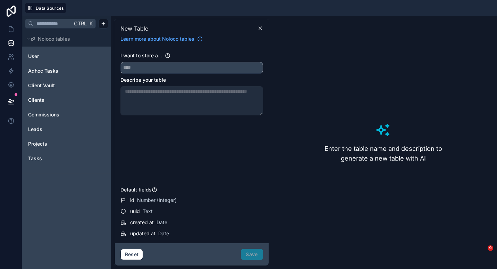
click at [179, 69] on input "text" at bounding box center [192, 67] width 142 height 11
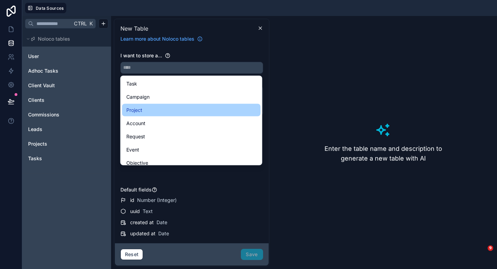
click at [159, 112] on div "Project" at bounding box center [191, 110] width 130 height 8
type input "*******"
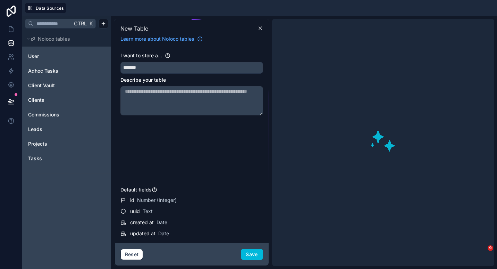
click at [187, 99] on textarea at bounding box center [191, 100] width 143 height 29
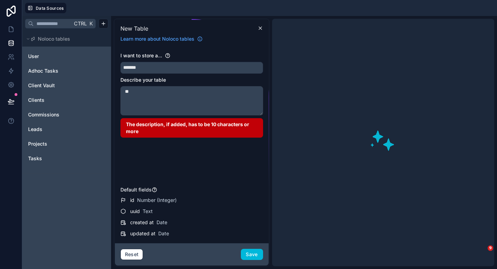
type textarea "*"
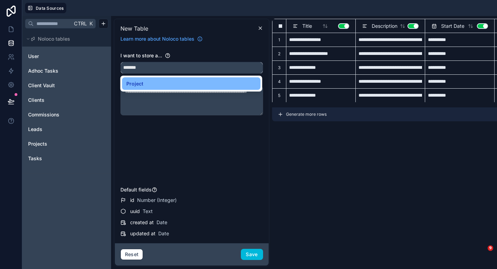
click at [132, 64] on input "*******" at bounding box center [192, 67] width 142 height 11
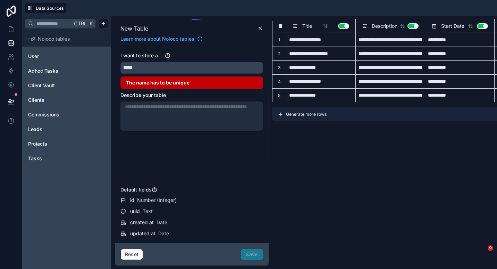
click at [146, 118] on div at bounding box center [191, 115] width 143 height 29
click at [182, 110] on div at bounding box center [191, 115] width 143 height 29
click at [160, 68] on input "*****" at bounding box center [192, 67] width 142 height 11
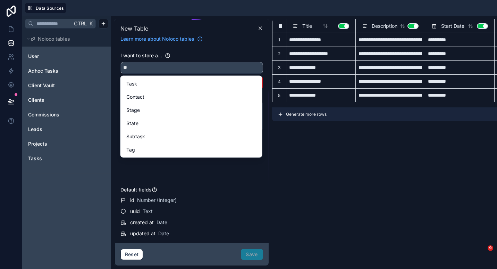
type input "*"
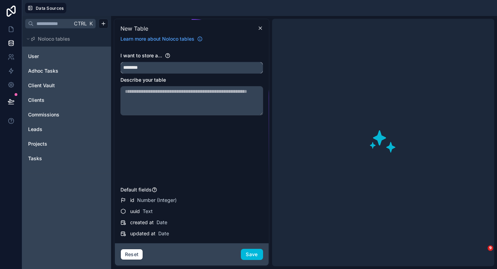
click at [120, 62] on button "*******" at bounding box center [191, 68] width 143 height 12
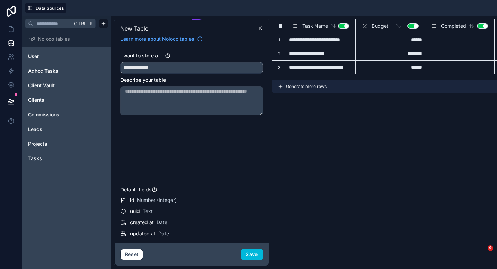
type input "**********"
type textarea "**********"
drag, startPoint x: 170, startPoint y: 64, endPoint x: 113, endPoint y: 69, distance: 57.5
click at [113, 69] on div "**********" at bounding box center [348, 142] width 475 height 253
type input "*********"
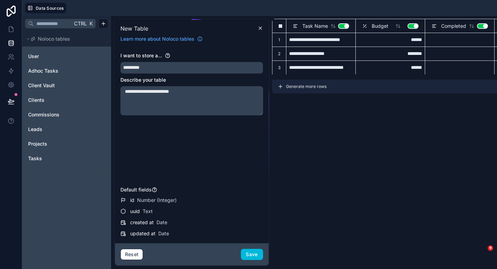
click at [182, 133] on div "**********" at bounding box center [191, 118] width 143 height 132
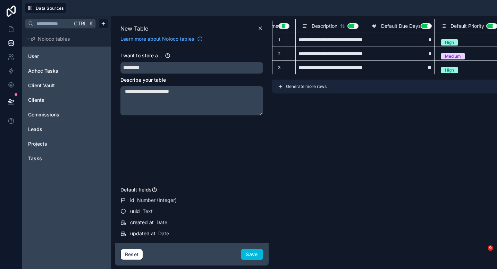
scroll to position [0, 60]
click at [429, 26] on button "Use setting" at bounding box center [425, 26] width 11 height 6
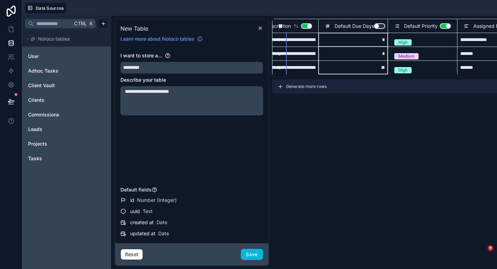
scroll to position [0, 125]
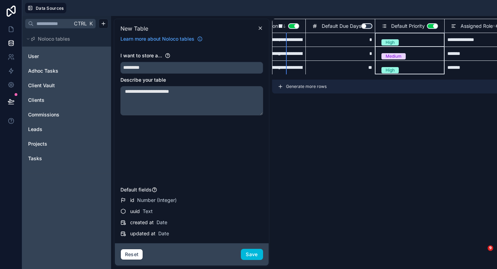
click at [427, 28] on button "Use setting" at bounding box center [432, 26] width 11 height 6
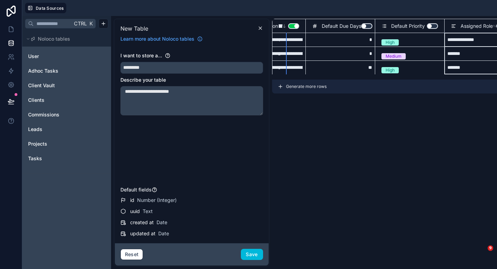
click at [497, 25] on button "Use setting" at bounding box center [502, 26] width 11 height 6
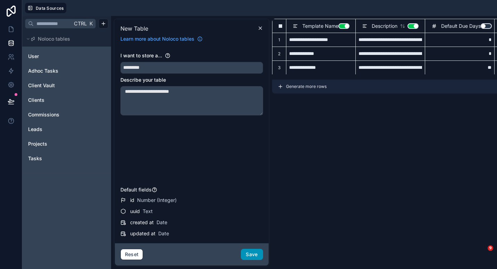
click at [255, 254] on button "Save" at bounding box center [252, 254] width 22 height 11
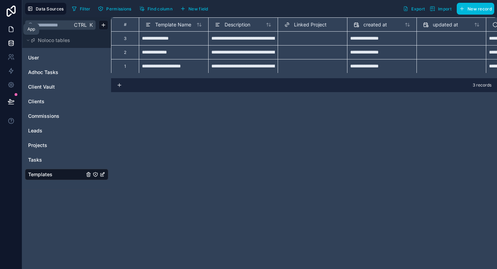
click at [12, 29] on icon at bounding box center [11, 29] width 7 height 7
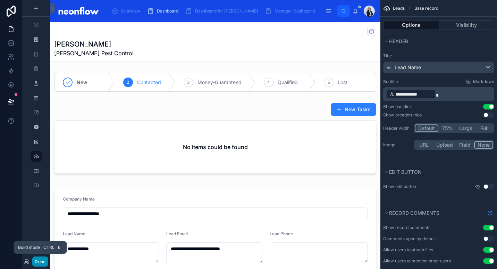
click at [35, 261] on button "Done" at bounding box center [40, 261] width 16 height 10
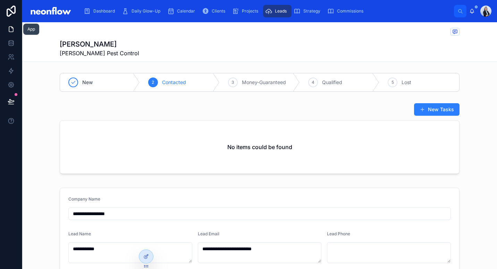
click at [11, 32] on icon at bounding box center [11, 29] width 4 height 5
click at [144, 255] on icon at bounding box center [146, 256] width 6 height 6
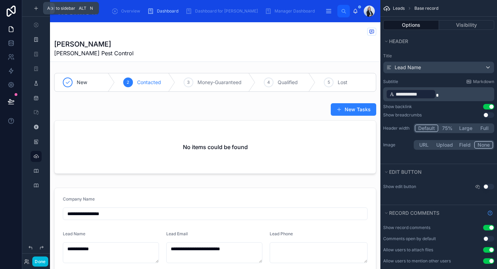
click at [36, 12] on div "scrollable content" at bounding box center [36, 8] width 8 height 8
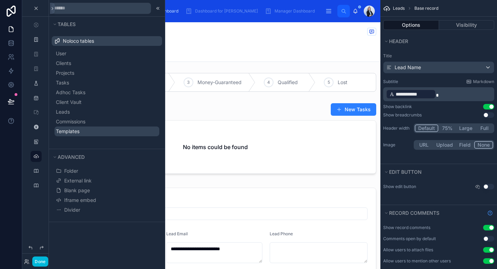
click at [94, 131] on button "Templates" at bounding box center [107, 131] width 105 height 10
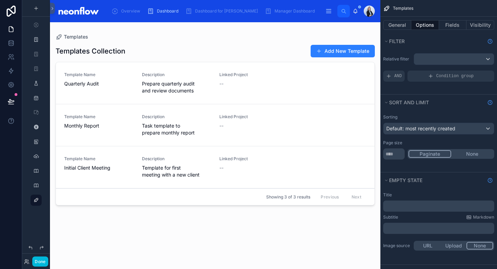
click at [226, 46] on div at bounding box center [215, 141] width 331 height 238
click at [209, 89] on span "Prepare quarterly audit and review documents" at bounding box center [176, 87] width 69 height 14
click at [457, 24] on button "Fields" at bounding box center [453, 25] width 28 height 10
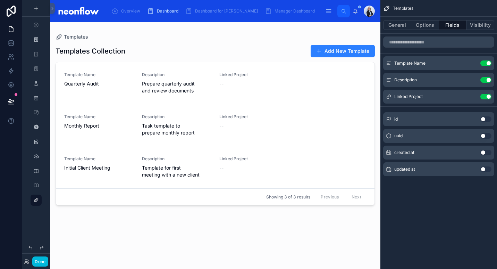
click at [289, 84] on div "Template Name Quarterly Audit Description Prepare quarterly audit and review do…" at bounding box center [215, 83] width 302 height 22
click at [226, 39] on div "Templates" at bounding box center [215, 36] width 319 height 7
click at [343, 50] on button "Add New Template" at bounding box center [343, 51] width 64 height 13
click at [0, 0] on icon "scrollable content" at bounding box center [0, 0] width 0 height 0
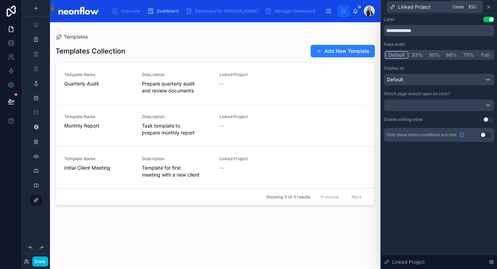
click at [490, 7] on icon at bounding box center [489, 7] width 6 height 6
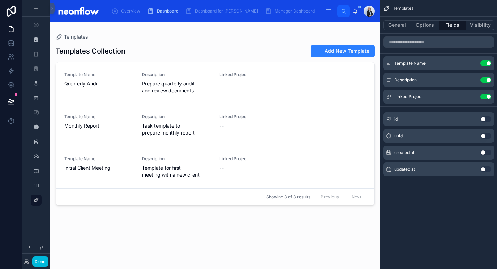
click at [0, 0] on icon "scrollable content" at bounding box center [0, 0] width 0 height 0
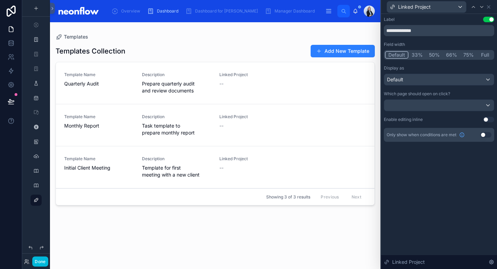
click at [487, 119] on button "Use setting" at bounding box center [488, 120] width 11 height 6
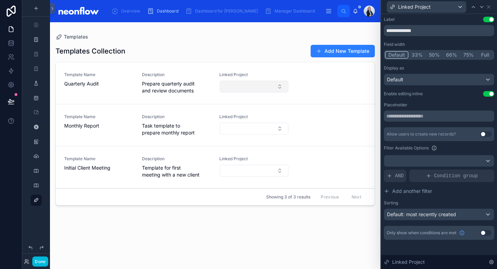
click at [278, 82] on button "Select Button" at bounding box center [254, 87] width 69 height 12
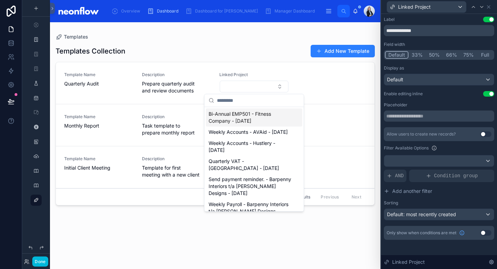
click at [220, 49] on div "Templates Collection Add New Template" at bounding box center [215, 50] width 319 height 13
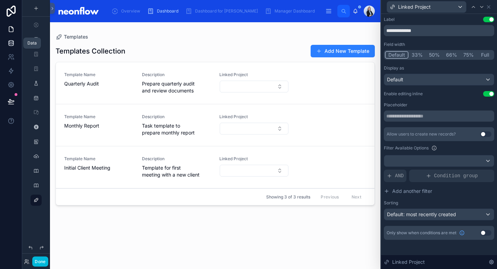
click at [10, 44] on icon at bounding box center [11, 42] width 5 height 3
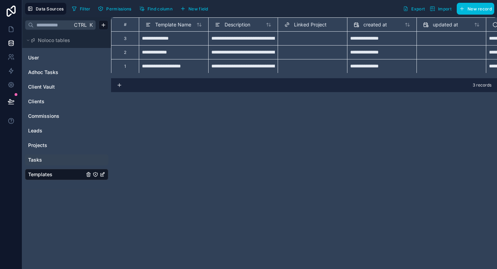
click at [52, 160] on link "Tasks" at bounding box center [56, 159] width 56 height 7
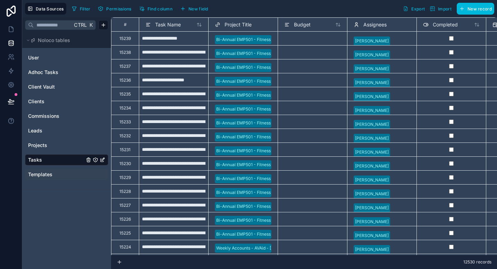
click at [52, 176] on link "Templates" at bounding box center [56, 174] width 56 height 7
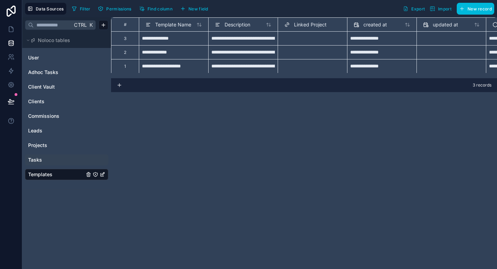
click at [317, 24] on span "Linked Project" at bounding box center [310, 24] width 33 height 7
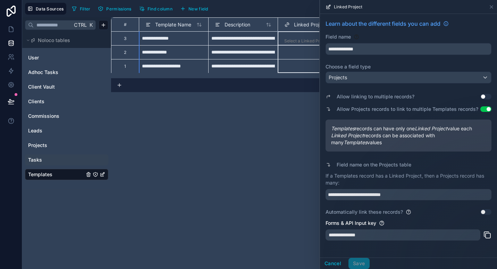
scroll to position [57, 0]
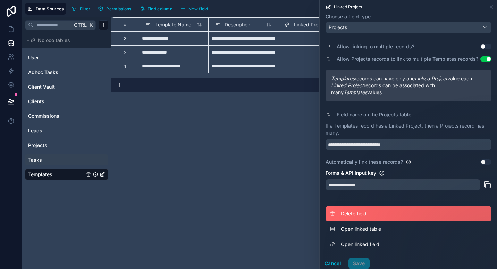
click at [359, 215] on span "Delete field" at bounding box center [391, 213] width 100 height 7
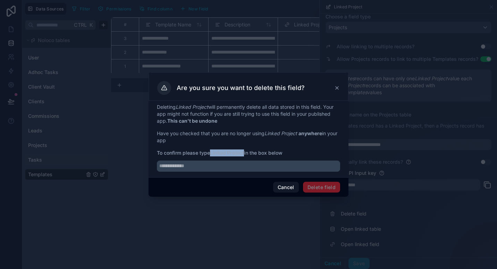
drag, startPoint x: 212, startPoint y: 152, endPoint x: 245, endPoint y: 152, distance: 33.3
click at [245, 152] on span "To confirm please type Linked Project in the box below" at bounding box center [248, 152] width 183 height 7
copy strong "Linked Project"
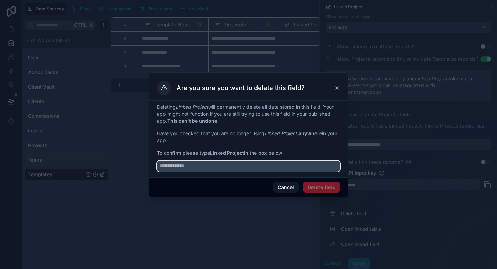
click at [242, 163] on input "text" at bounding box center [248, 165] width 183 height 11
paste input "**********"
type input "**********"
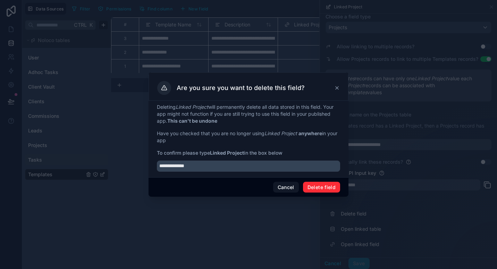
click at [327, 189] on button "Delete field" at bounding box center [321, 187] width 37 height 11
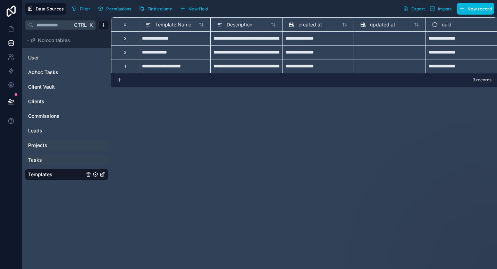
click at [57, 150] on div "Projects" at bounding box center [66, 145] width 83 height 11
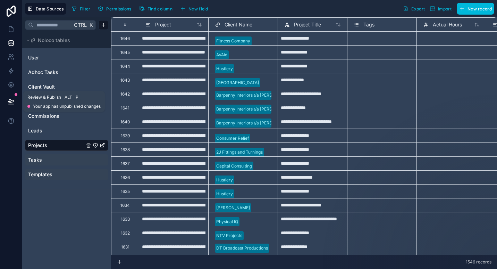
click at [9, 104] on icon at bounding box center [10, 104] width 5 height 0
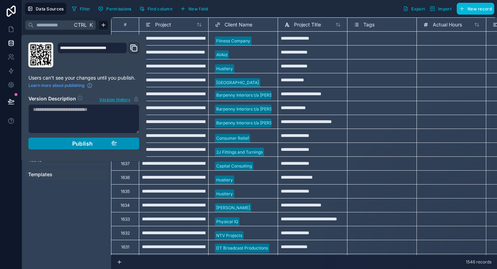
click at [53, 142] on div "Publish" at bounding box center [84, 143] width 66 height 7
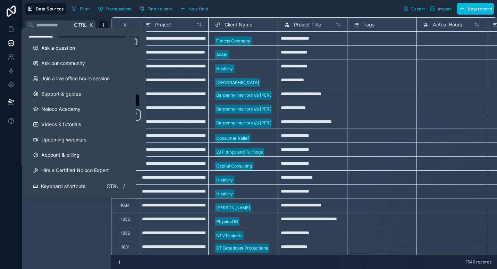
click at [6, 138] on div at bounding box center [11, 134] width 22 height 269
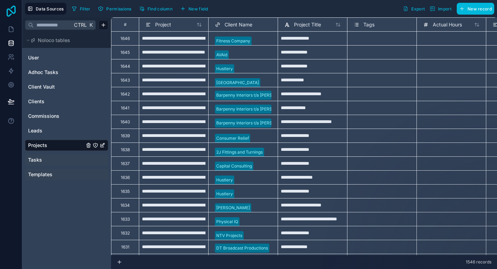
click at [12, 11] on icon at bounding box center [11, 11] width 14 height 11
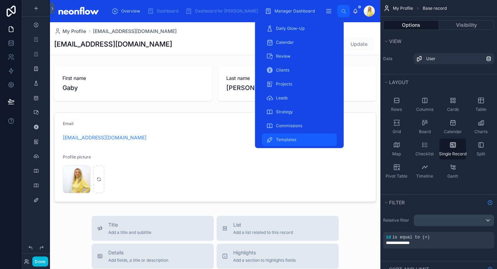
click at [297, 137] on div "Templates" at bounding box center [299, 139] width 67 height 11
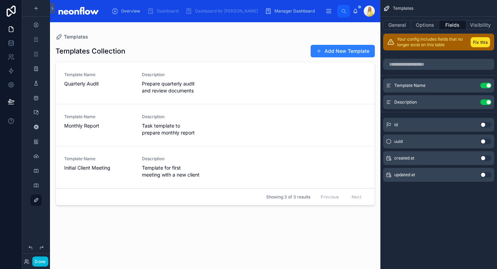
click at [221, 43] on div at bounding box center [215, 141] width 331 height 238
click at [479, 42] on button "Fix this" at bounding box center [480, 42] width 19 height 10
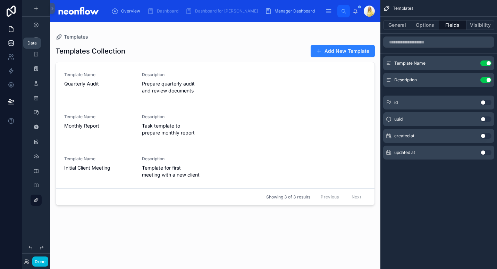
click at [11, 45] on icon at bounding box center [11, 44] width 5 height 3
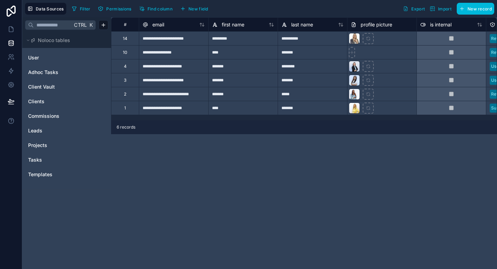
click at [55, 156] on link "Tasks" at bounding box center [56, 159] width 56 height 7
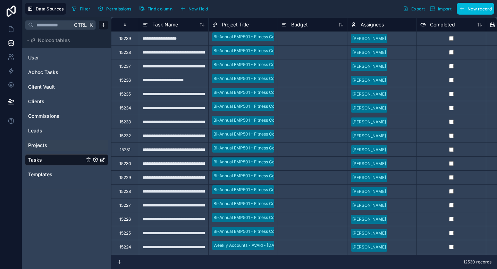
click at [55, 144] on link "Projects" at bounding box center [56, 145] width 56 height 7
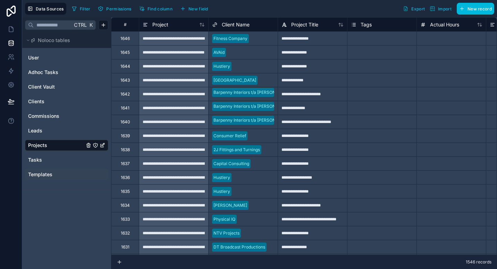
click at [51, 174] on span "Templates" at bounding box center [40, 174] width 24 height 7
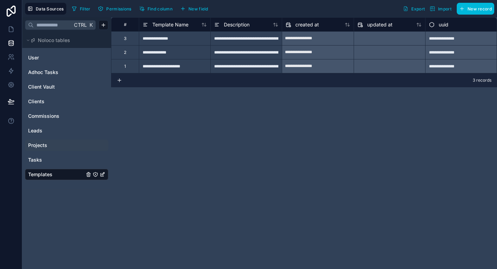
click at [200, 10] on span "New field" at bounding box center [199, 8] width 20 height 5
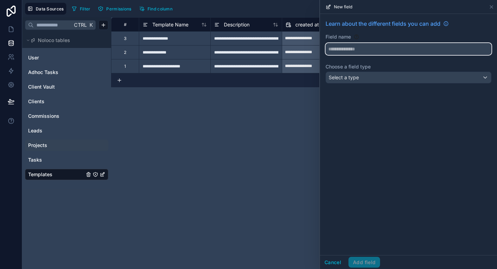
click at [378, 55] on button at bounding box center [409, 49] width 166 height 12
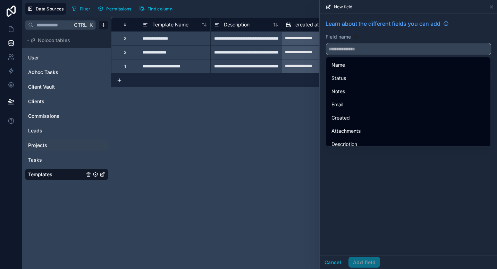
click at [366, 48] on input "text" at bounding box center [408, 48] width 165 height 11
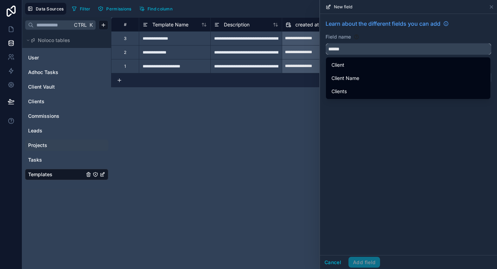
type input "******"
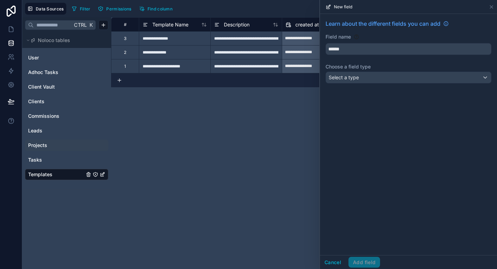
click at [458, 40] on div "Field name ******" at bounding box center [409, 44] width 166 height 22
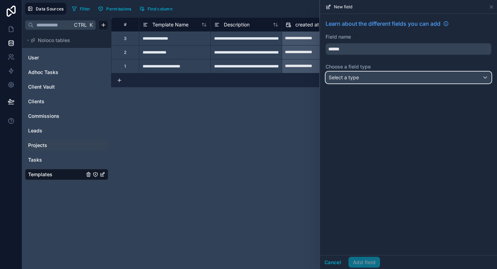
click at [391, 77] on div "Select a type" at bounding box center [408, 77] width 165 height 11
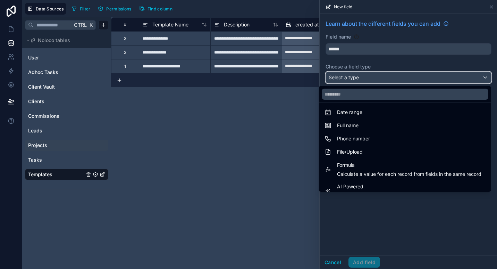
scroll to position [201, 0]
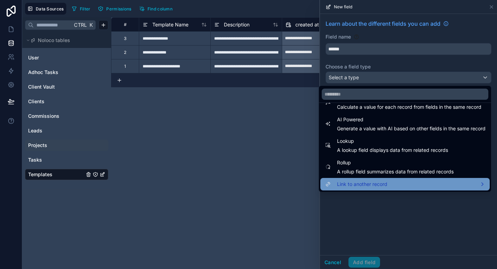
click at [377, 186] on span "Link to another record" at bounding box center [362, 184] width 50 height 8
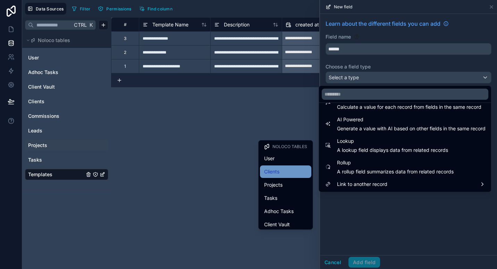
click at [284, 171] on div "Clients" at bounding box center [285, 171] width 43 height 8
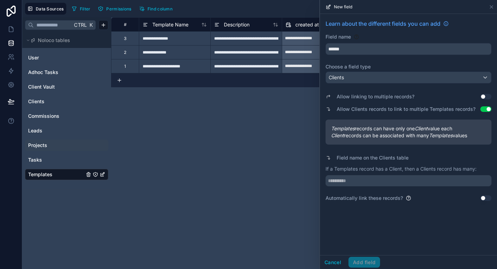
click at [485, 97] on button "Use setting" at bounding box center [486, 97] width 11 height 6
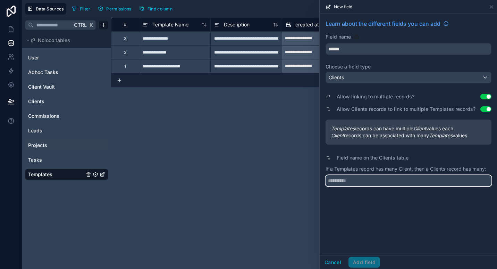
click at [374, 178] on input "text" at bounding box center [409, 180] width 166 height 11
type input "*********"
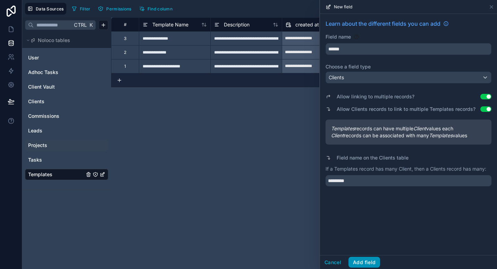
click at [365, 260] on button "Add field" at bounding box center [365, 262] width 32 height 11
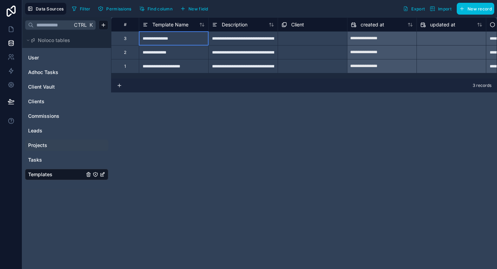
click at [170, 39] on div "**********" at bounding box center [173, 38] width 69 height 14
type input "**********"
click at [192, 52] on div "**********" at bounding box center [173, 52] width 69 height 14
click at [185, 36] on div "**********" at bounding box center [173, 38] width 69 height 14
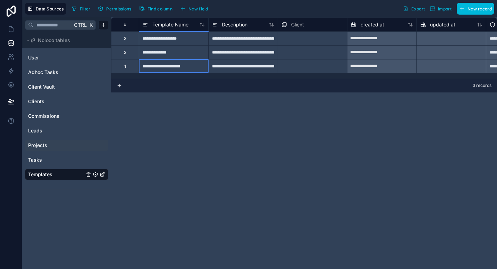
click at [180, 64] on div "**********" at bounding box center [173, 66] width 69 height 14
click at [178, 53] on div "**********" at bounding box center [173, 52] width 69 height 14
click at [191, 38] on div "**********" at bounding box center [173, 38] width 69 height 14
type input "**********"
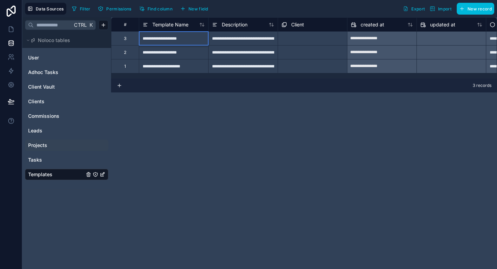
click at [248, 110] on div "**********" at bounding box center [304, 142] width 386 height 251
click at [248, 65] on div "**********" at bounding box center [242, 66] width 69 height 14
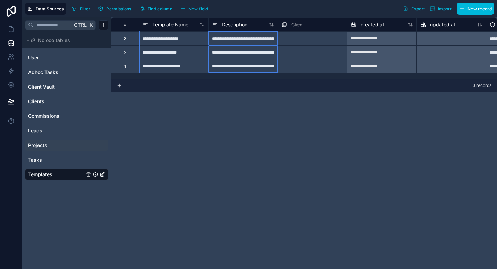
click at [239, 26] on span "Description" at bounding box center [235, 24] width 26 height 7
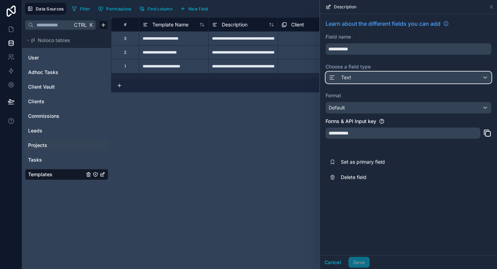
click at [376, 73] on div "Text" at bounding box center [408, 77] width 165 height 11
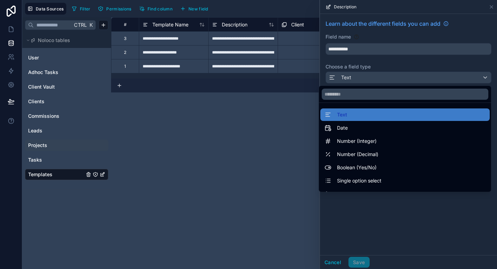
click at [385, 232] on div at bounding box center [408, 134] width 177 height 269
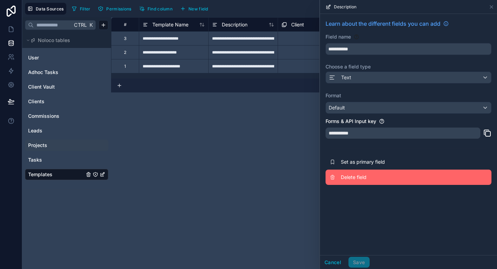
click at [363, 176] on span "Delete field" at bounding box center [391, 177] width 100 height 7
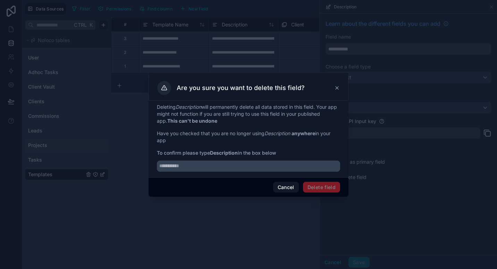
click at [228, 151] on strong "Description" at bounding box center [224, 153] width 28 height 6
copy span "Description"
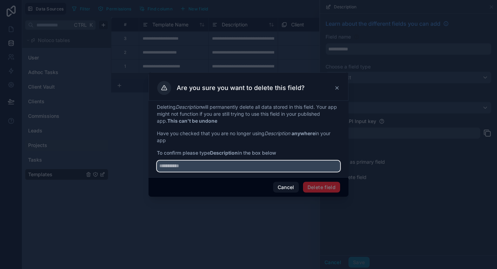
click at [237, 166] on input "text" at bounding box center [248, 165] width 183 height 11
paste input "**********"
type input "**********"
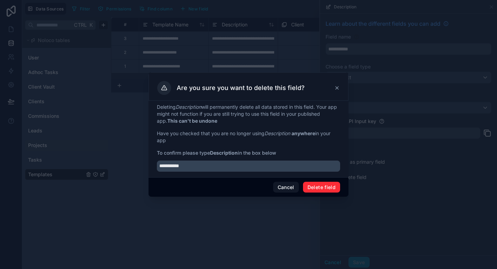
click at [321, 187] on button "Delete field" at bounding box center [321, 187] width 37 height 11
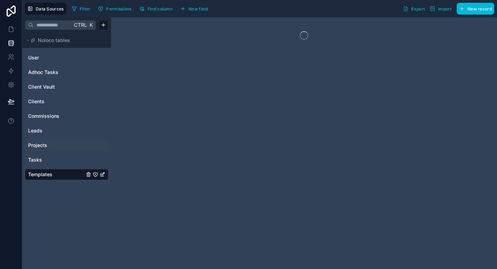
click at [48, 143] on link "Projects" at bounding box center [56, 145] width 56 height 7
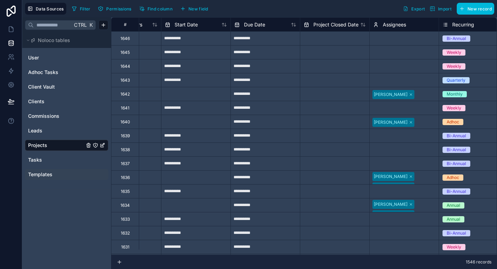
scroll to position [0, 395]
click at [185, 27] on span "Start Date" at bounding box center [185, 24] width 23 height 7
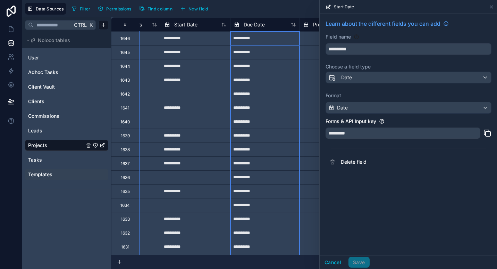
click at [246, 23] on span "Due Date" at bounding box center [254, 24] width 21 height 7
click at [492, 6] on icon at bounding box center [491, 7] width 3 height 3
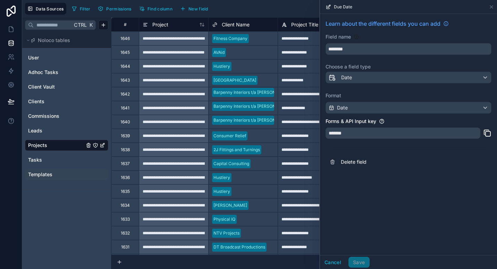
click at [71, 228] on div "Ctrl K Noloco tables User Adhoc Tasks Client Vault Clients Commissions Leads Pr…" at bounding box center [66, 142] width 89 height 251
click at [55, 161] on link "Tasks" at bounding box center [56, 159] width 56 height 7
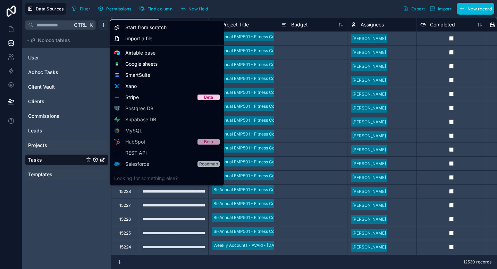
click at [103, 26] on html "**********" at bounding box center [248, 134] width 497 height 269
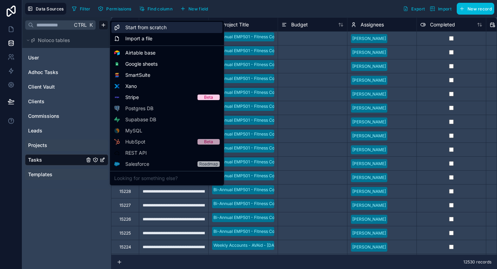
click at [151, 28] on span "Start from scratch" at bounding box center [145, 27] width 41 height 7
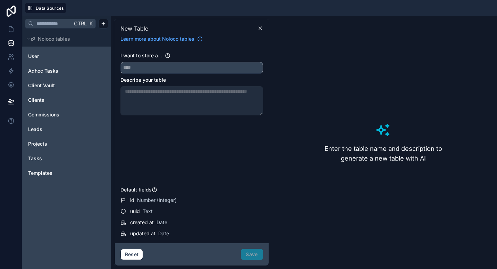
click at [204, 69] on input "text" at bounding box center [192, 67] width 142 height 11
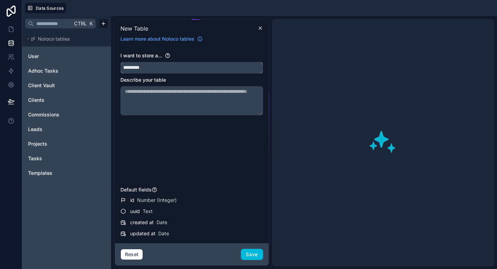
click at [120, 62] on button "********" at bounding box center [191, 68] width 143 height 12
type input "**********"
click at [203, 116] on div "**********" at bounding box center [191, 118] width 143 height 132
click at [253, 255] on button "Save" at bounding box center [252, 254] width 22 height 11
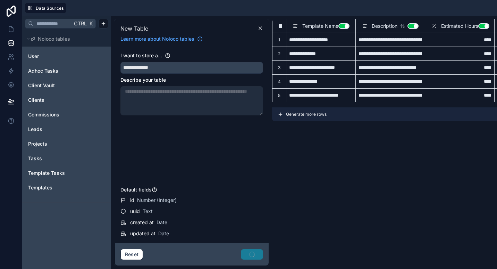
scroll to position [0, 25]
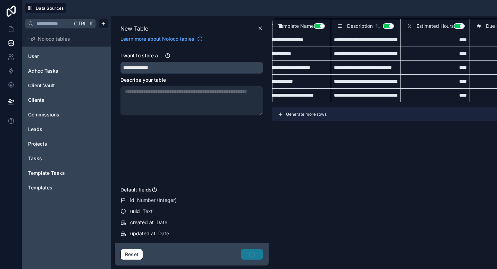
click at [389, 27] on button "Use setting" at bounding box center [388, 26] width 11 height 6
click at [460, 25] on button "Use setting" at bounding box center [459, 26] width 11 height 6
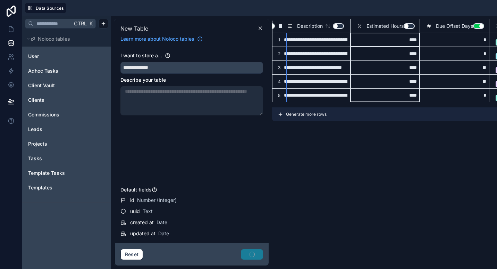
scroll to position [0, 125]
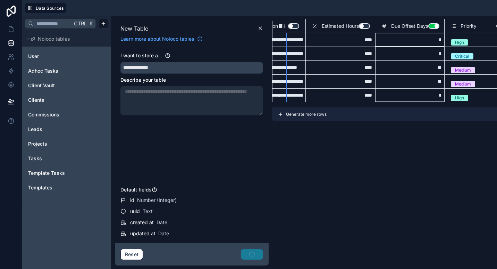
click at [430, 26] on button "Use setting" at bounding box center [433, 26] width 11 height 6
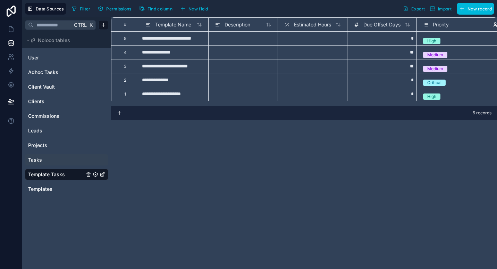
click at [49, 157] on link "Tasks" at bounding box center [56, 159] width 56 height 7
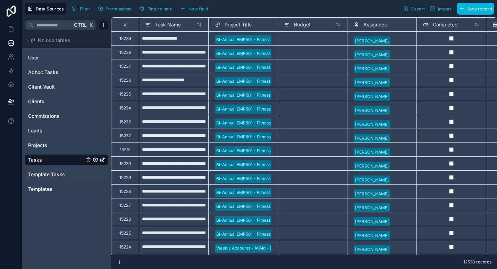
click at [58, 175] on span "Template Tasks" at bounding box center [46, 174] width 37 height 7
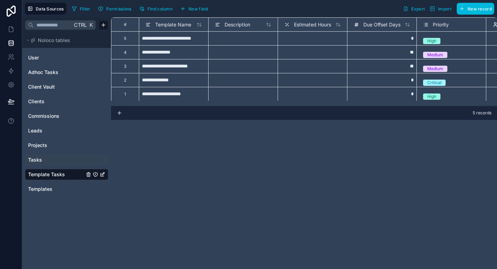
click at [200, 8] on span "New field" at bounding box center [199, 8] width 20 height 5
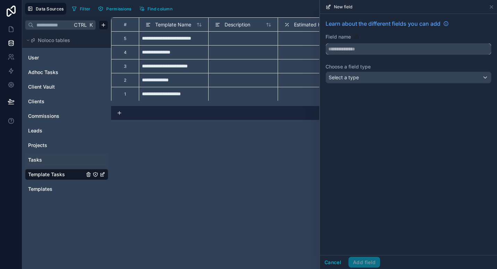
click at [356, 49] on input "text" at bounding box center [408, 48] width 165 height 11
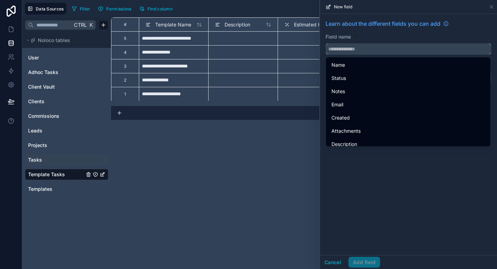
type input "*"
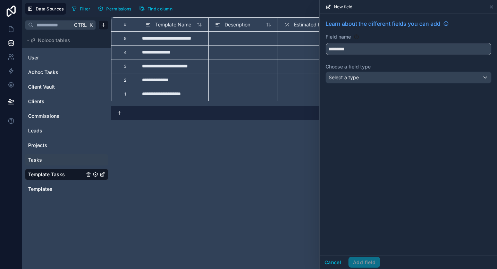
type input "*********"
click at [347, 87] on div "Learn about the different fields you can add Field name ********* Choose a fiel…" at bounding box center [408, 53] width 177 height 78
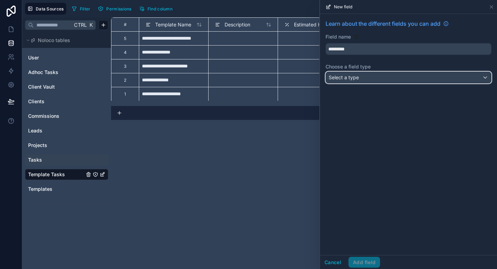
click at [347, 78] on span "Select a type" at bounding box center [344, 77] width 30 height 6
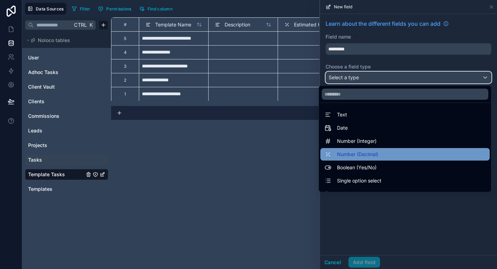
scroll to position [201, 0]
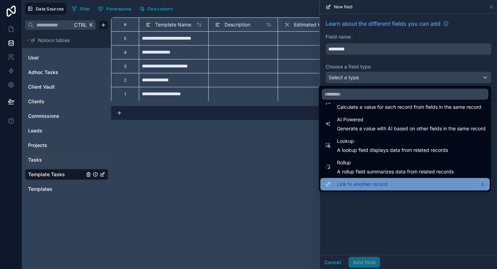
click at [358, 186] on span "Link to another record" at bounding box center [362, 184] width 50 height 8
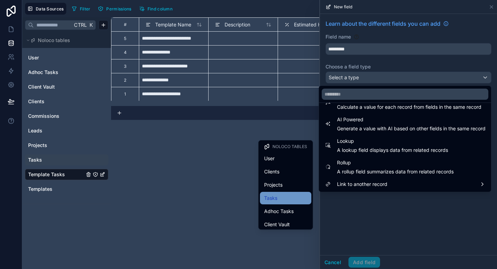
scroll to position [56, 0]
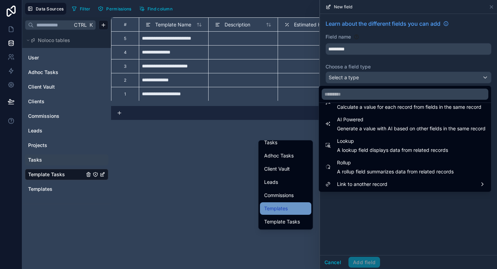
click at [285, 207] on div "Templates" at bounding box center [285, 208] width 43 height 8
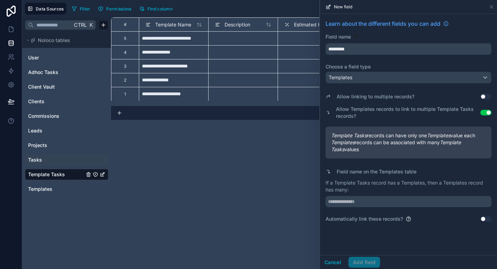
click at [484, 97] on button "Use setting" at bounding box center [486, 97] width 11 height 6
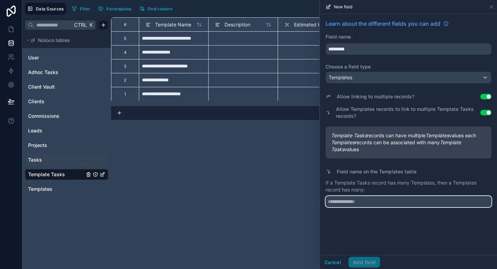
click at [394, 200] on input "text" at bounding box center [409, 201] width 166 height 11
type input "**********"
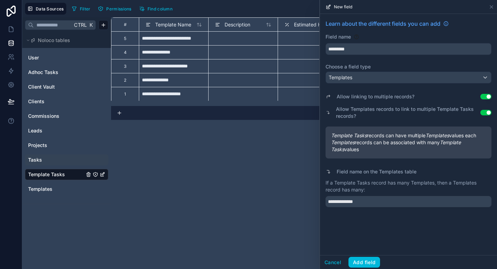
click at [459, 234] on div "**********" at bounding box center [408, 134] width 177 height 241
click at [358, 261] on button "Add field" at bounding box center [365, 262] width 32 height 11
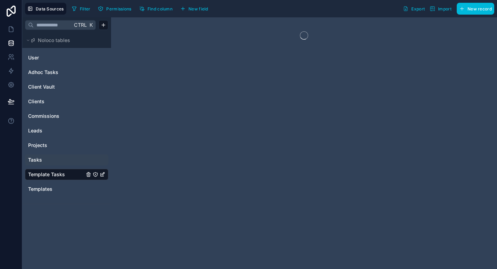
click at [50, 162] on link "Tasks" at bounding box center [56, 159] width 56 height 7
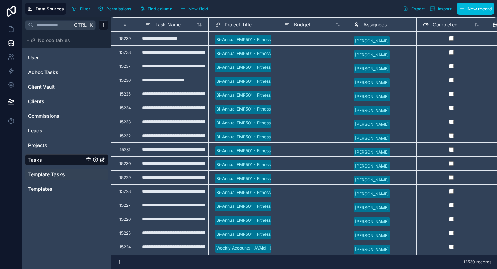
click at [243, 23] on span "Project Title" at bounding box center [238, 24] width 27 height 7
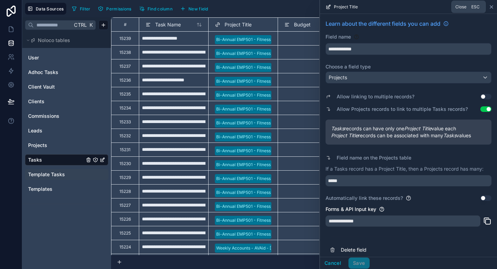
click at [491, 5] on icon at bounding box center [492, 7] width 6 height 6
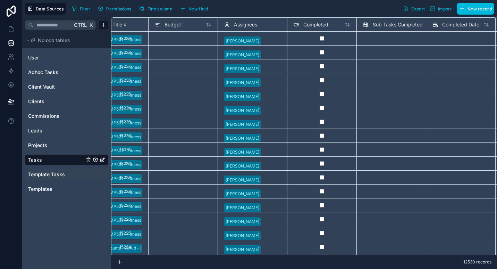
scroll to position [0, 131]
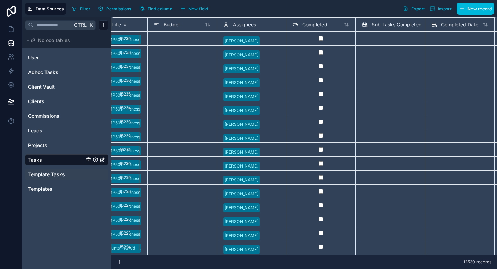
click at [311, 26] on span "Completed" at bounding box center [314, 24] width 25 height 7
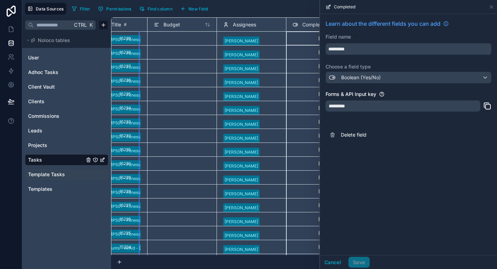
click at [62, 175] on span "Template Tasks" at bounding box center [46, 174] width 37 height 7
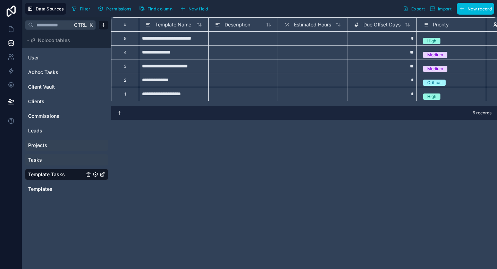
click at [52, 147] on link "Projects" at bounding box center [56, 145] width 56 height 7
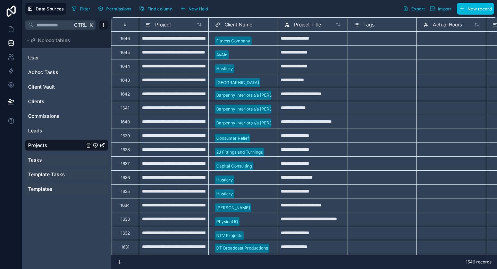
click at [46, 192] on span "Templates" at bounding box center [40, 188] width 24 height 7
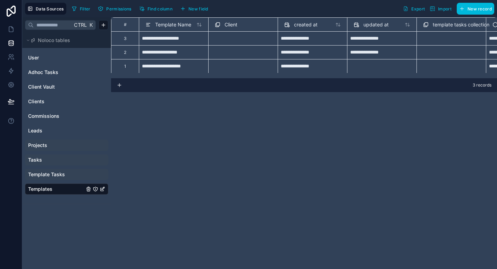
click at [54, 177] on span "Template Tasks" at bounding box center [46, 174] width 37 height 7
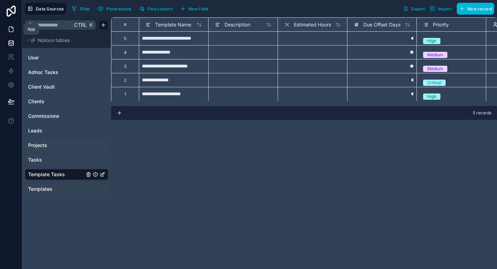
click at [10, 30] on icon at bounding box center [11, 29] width 7 height 7
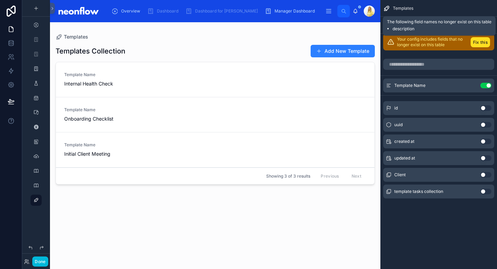
click at [480, 40] on button "Fix this" at bounding box center [480, 42] width 19 height 10
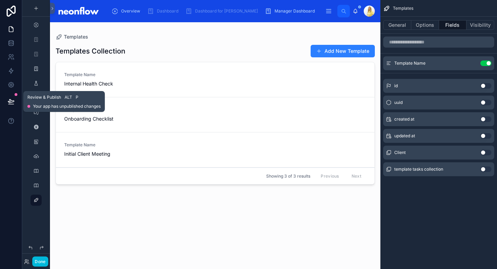
click at [10, 101] on icon at bounding box center [11, 100] width 6 height 3
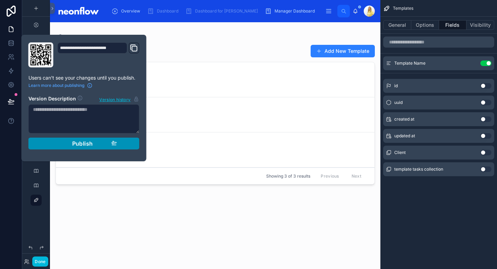
click at [86, 144] on span "Publish" at bounding box center [82, 143] width 21 height 7
